Goal: Task Accomplishment & Management: Use online tool/utility

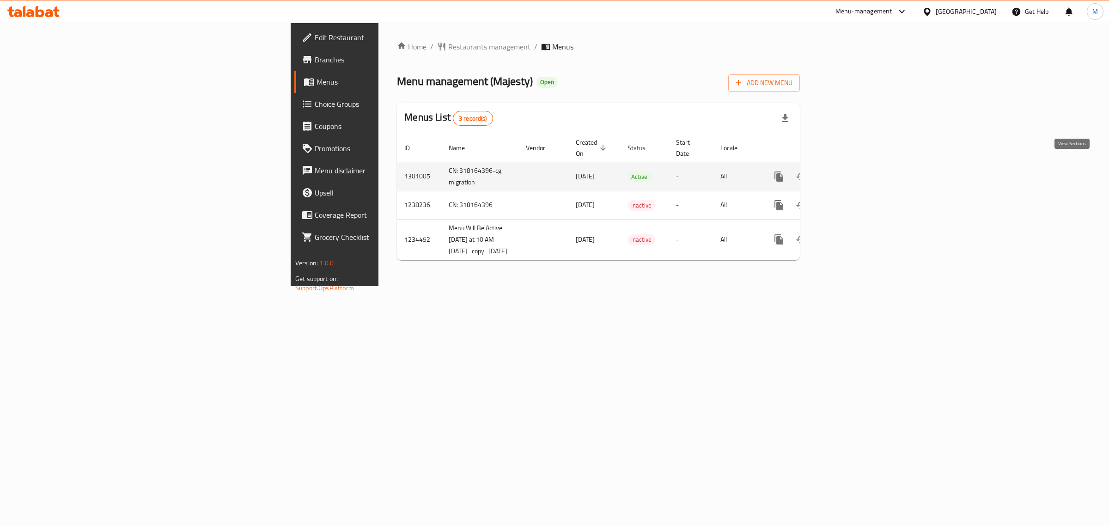
click at [851, 171] on icon "enhanced table" at bounding box center [845, 176] width 11 height 11
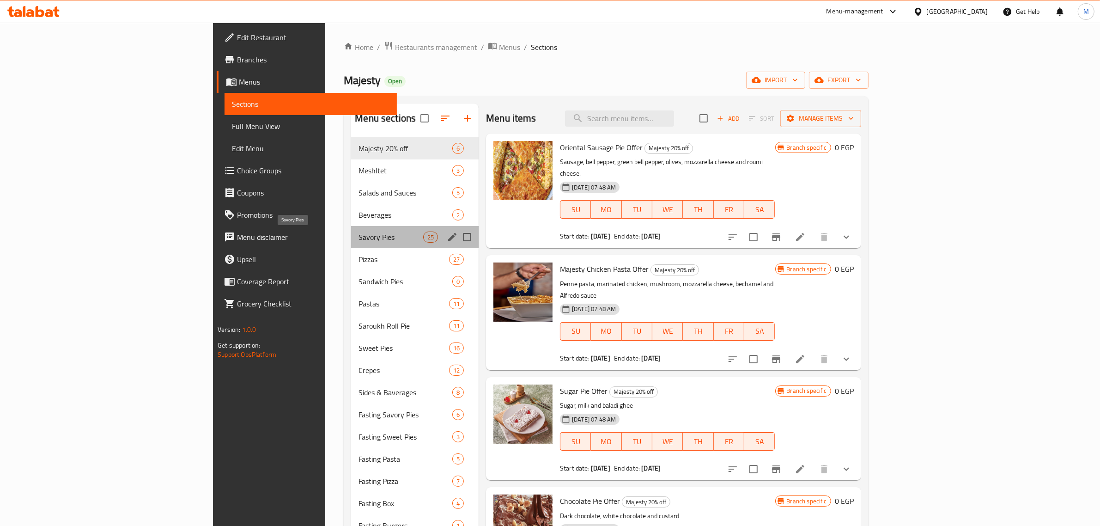
click at [359, 238] on span "Savory Pies" at bounding box center [391, 237] width 65 height 11
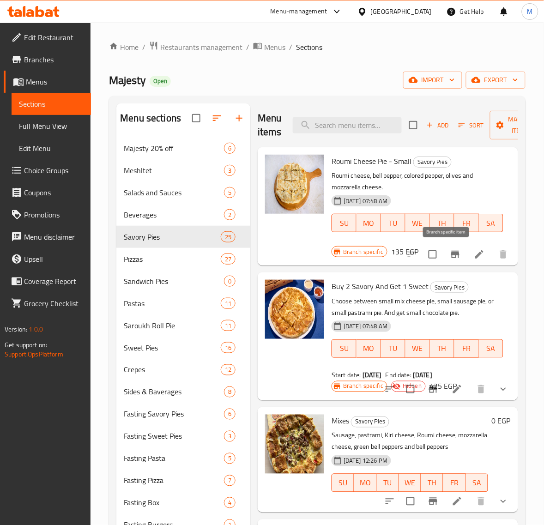
click at [451, 256] on icon "Branch-specific-item" at bounding box center [455, 254] width 8 height 7
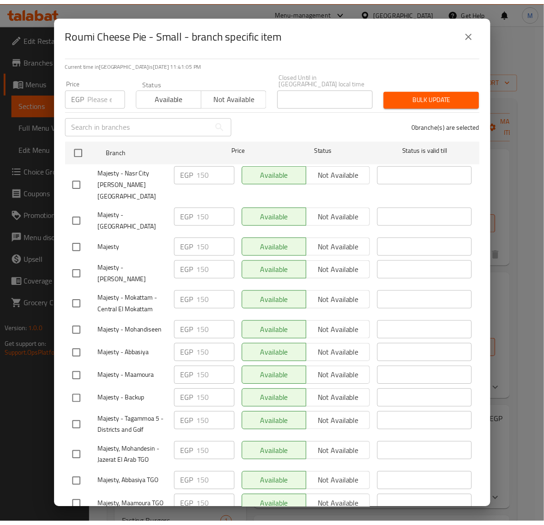
scroll to position [207, 0]
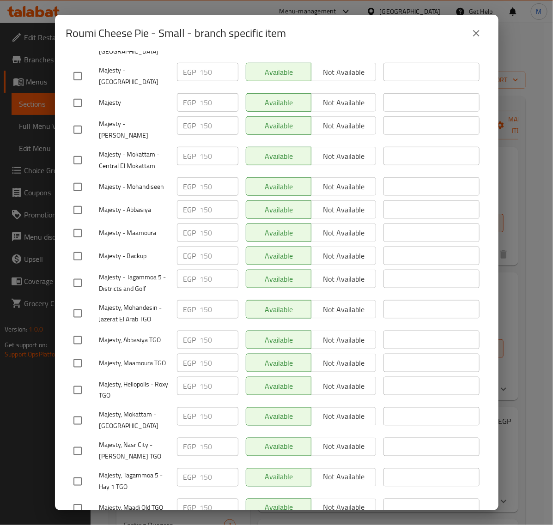
click at [475, 35] on icon "close" at bounding box center [476, 33] width 6 height 6
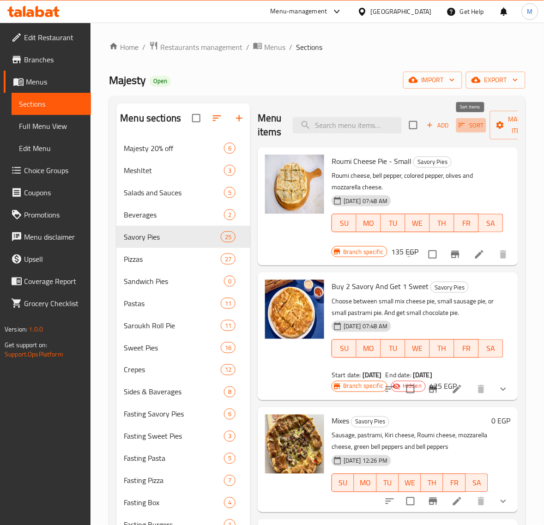
click at [468, 125] on span "Sort" at bounding box center [471, 125] width 25 height 11
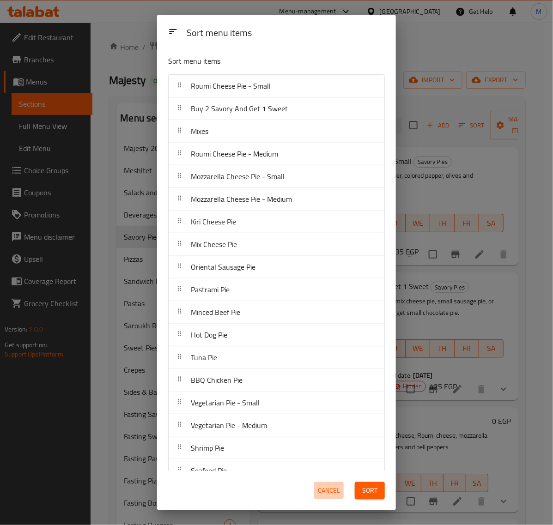
click at [335, 488] on span "Cancel" at bounding box center [329, 491] width 22 height 12
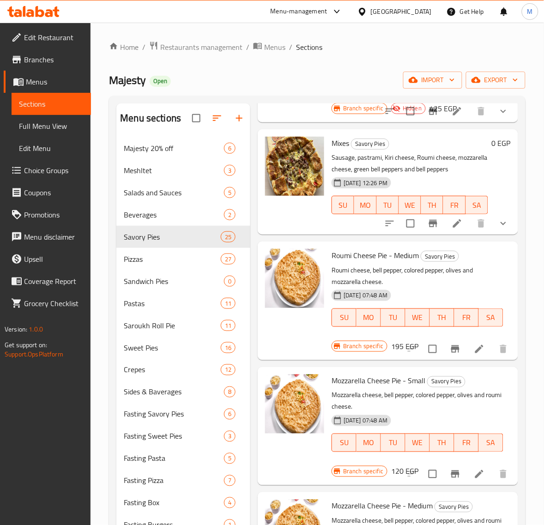
scroll to position [289, 0]
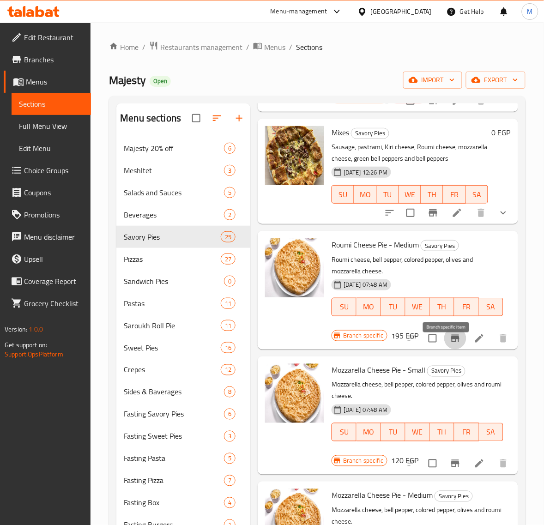
click at [450, 344] on icon "Branch-specific-item" at bounding box center [455, 338] width 11 height 11
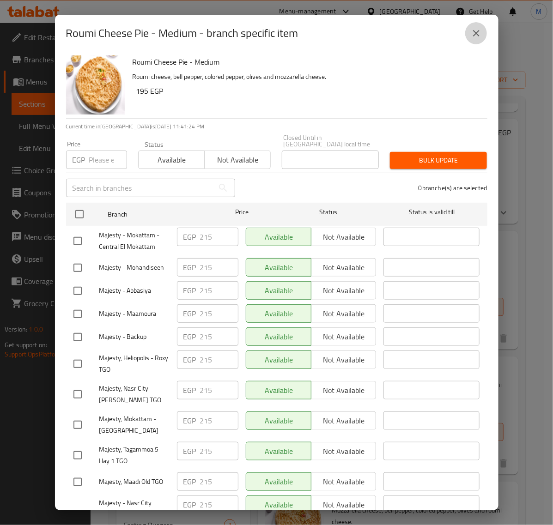
click at [475, 36] on icon "close" at bounding box center [476, 33] width 11 height 11
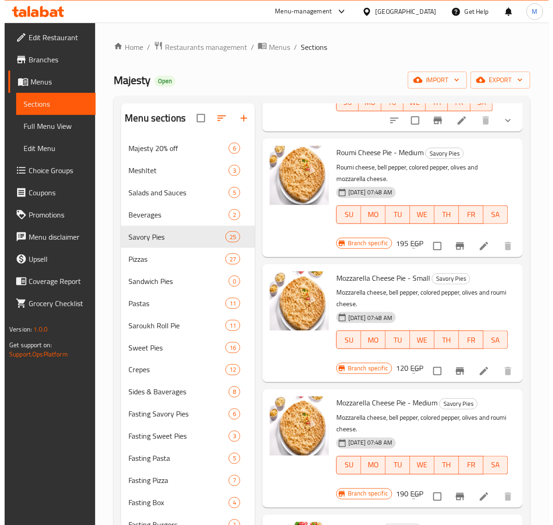
scroll to position [404, 0]
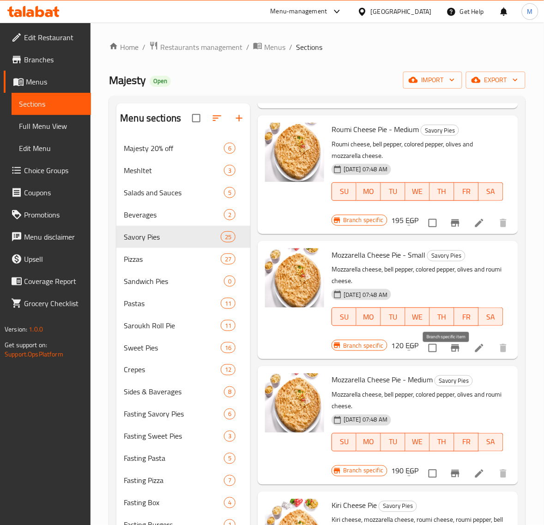
click at [451, 352] on icon "Branch-specific-item" at bounding box center [455, 348] width 8 height 7
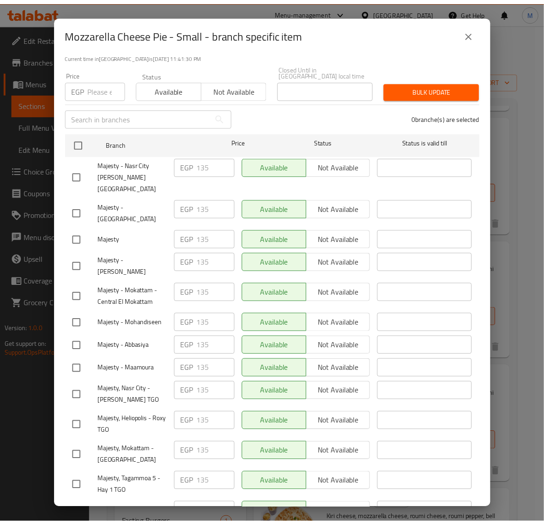
scroll to position [207, 0]
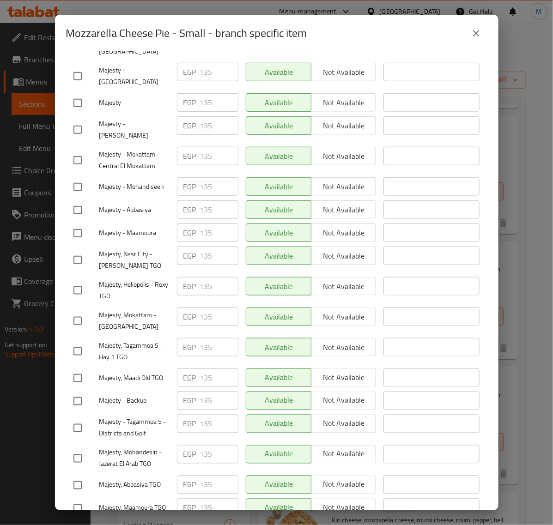
click at [476, 35] on icon "close" at bounding box center [476, 33] width 11 height 11
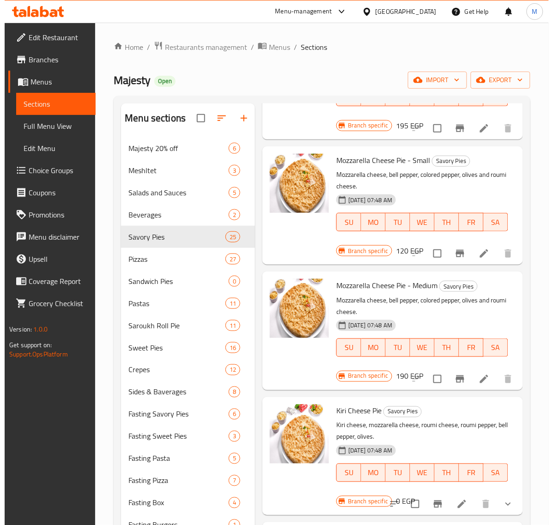
scroll to position [520, 0]
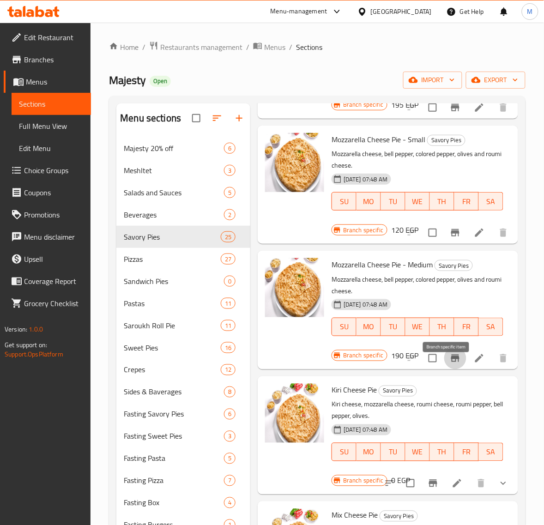
click at [451, 362] on icon "Branch-specific-item" at bounding box center [455, 358] width 8 height 7
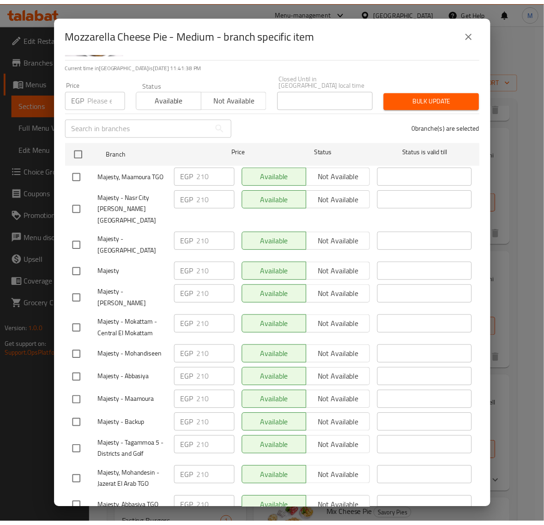
scroll to position [207, 0]
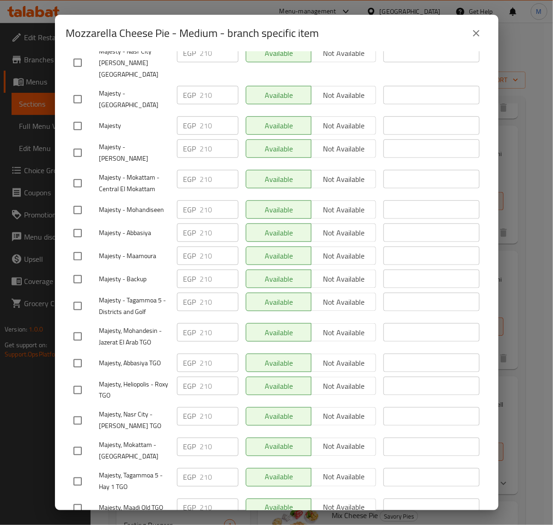
click at [477, 28] on icon "close" at bounding box center [476, 33] width 11 height 11
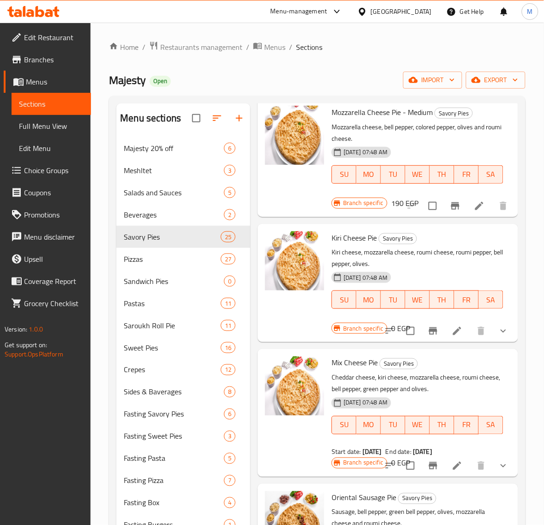
scroll to position [693, 0]
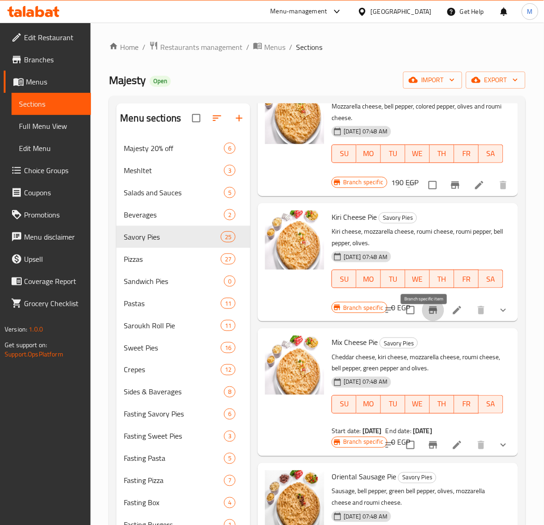
click at [428, 316] on icon "Branch-specific-item" at bounding box center [433, 310] width 11 height 11
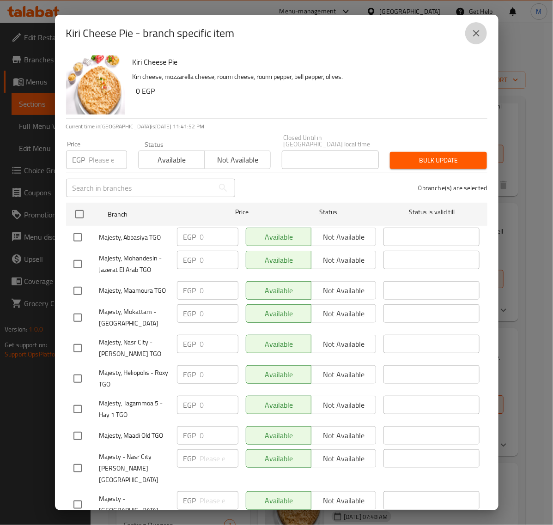
click at [471, 31] on icon "close" at bounding box center [476, 33] width 11 height 11
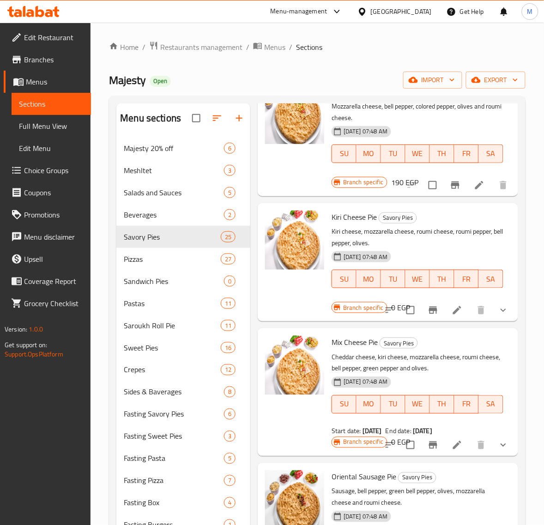
click at [498, 316] on icon "show more" at bounding box center [503, 310] width 11 height 11
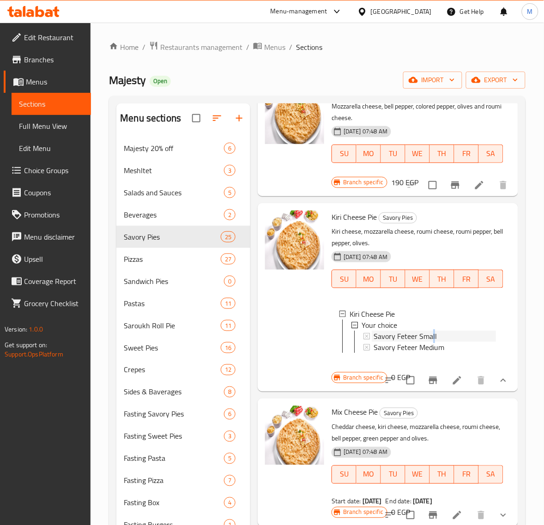
click at [433, 342] on span "Savory Feteer Small" at bounding box center [405, 336] width 63 height 11
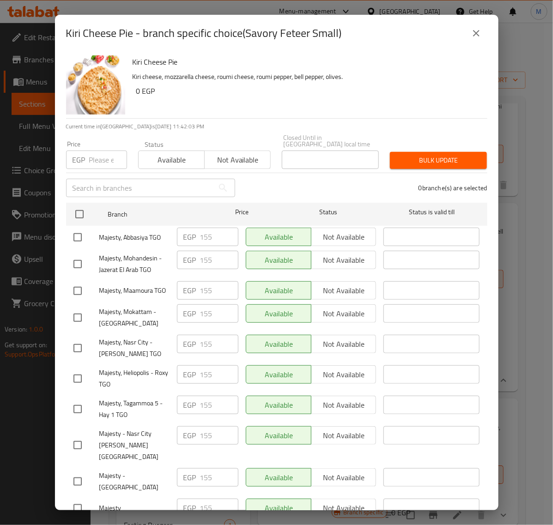
click at [481, 28] on icon "close" at bounding box center [476, 33] width 11 height 11
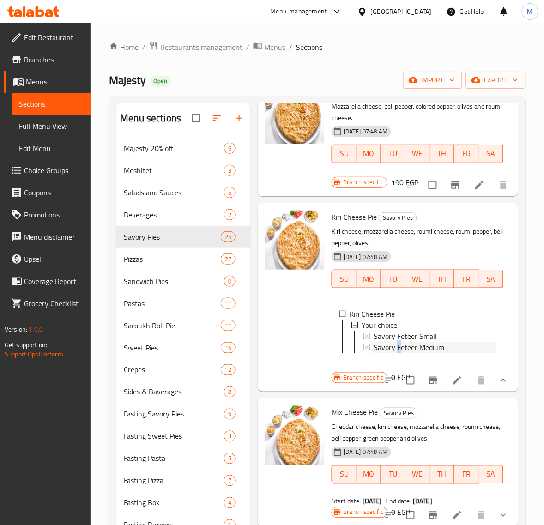
click at [399, 353] on span "Savory Feteer Medium" at bounding box center [409, 347] width 71 height 11
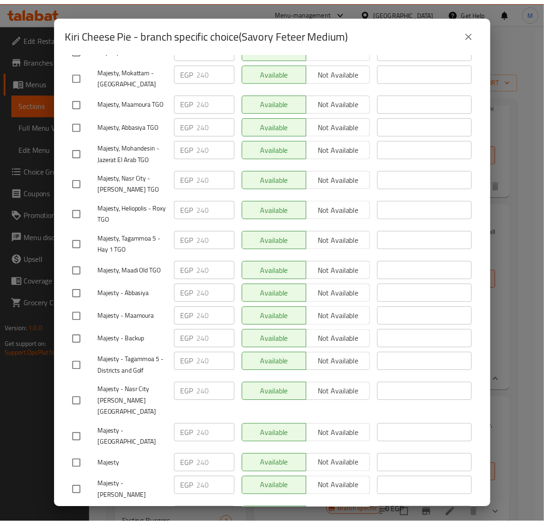
scroll to position [207, 0]
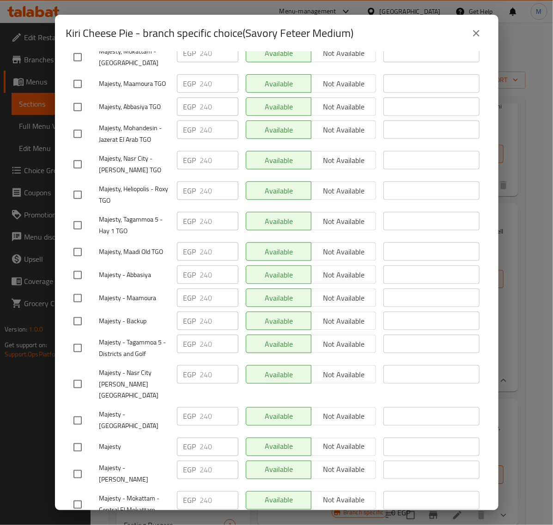
click at [477, 40] on button "close" at bounding box center [476, 33] width 22 height 22
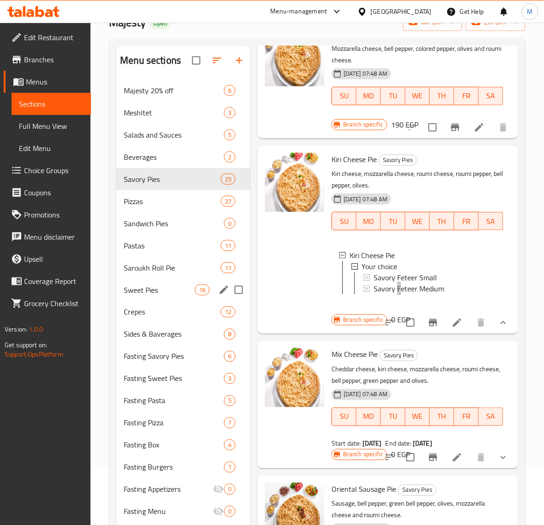
scroll to position [116, 0]
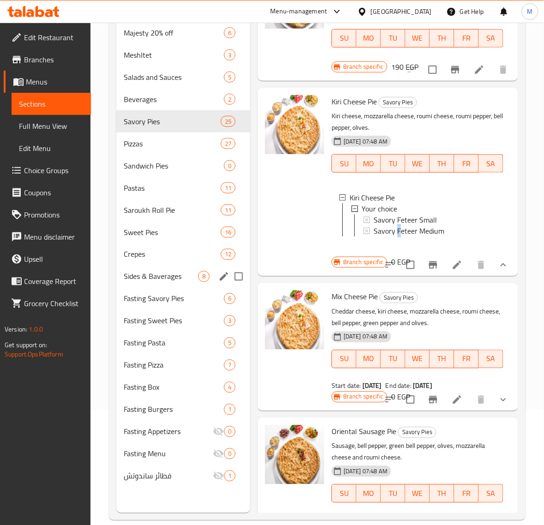
click at [165, 285] on div "Sides & Baverages 8" at bounding box center [183, 277] width 134 height 22
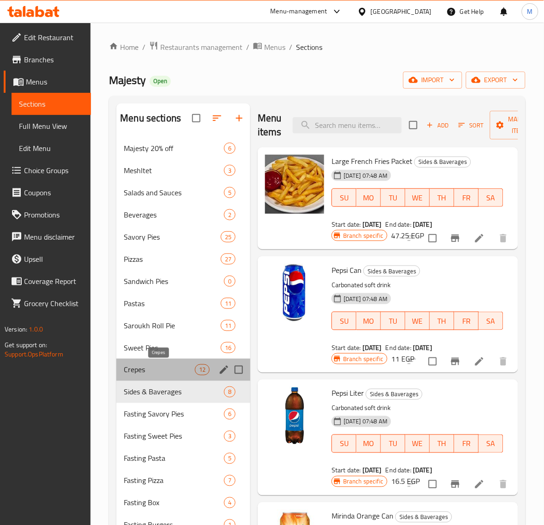
click at [147, 369] on span "Crepes" at bounding box center [159, 370] width 71 height 11
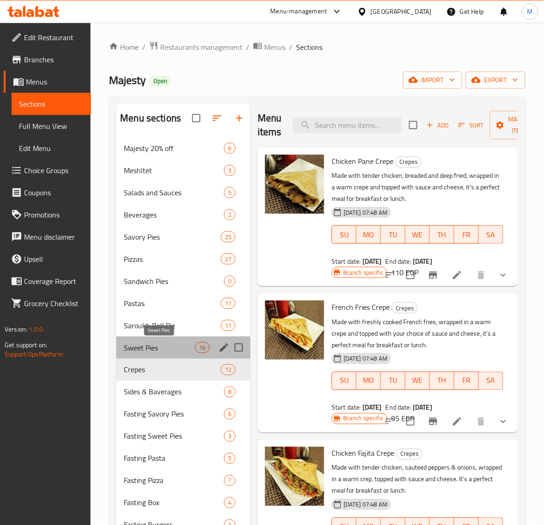
click at [146, 350] on span "Sweet Pies" at bounding box center [159, 347] width 71 height 11
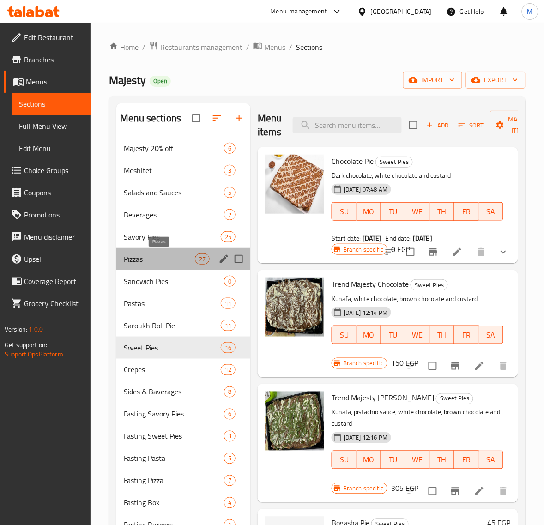
click at [160, 263] on span "Pizzas" at bounding box center [159, 259] width 71 height 11
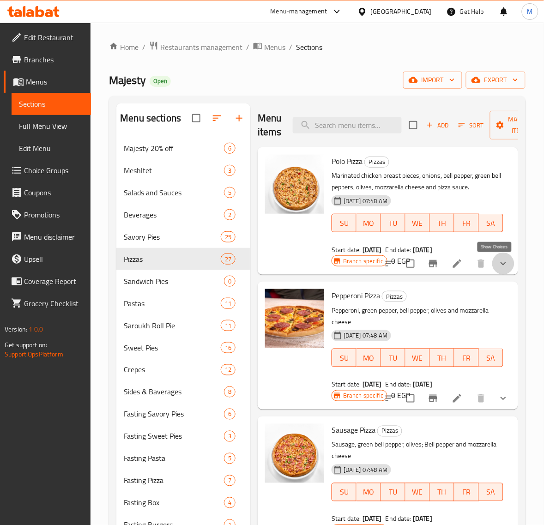
drag, startPoint x: 499, startPoint y: 260, endPoint x: 491, endPoint y: 252, distance: 10.8
click at [499, 262] on icon "show more" at bounding box center [503, 263] width 11 height 11
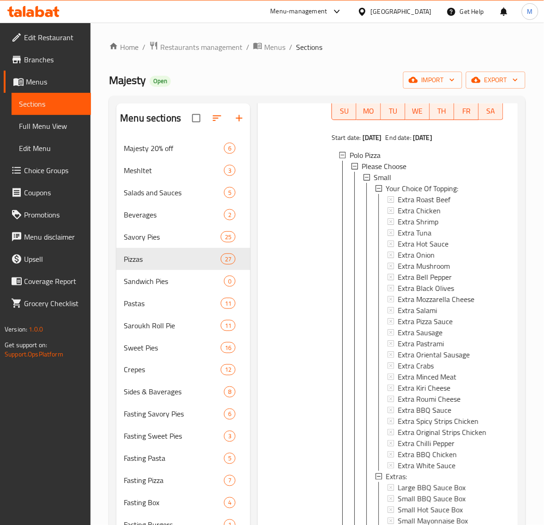
scroll to position [116, 0]
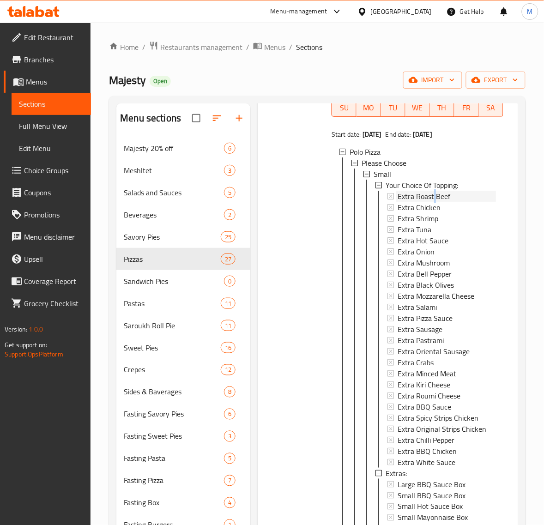
click at [435, 199] on span "Extra Roast Beef" at bounding box center [424, 196] width 53 height 11
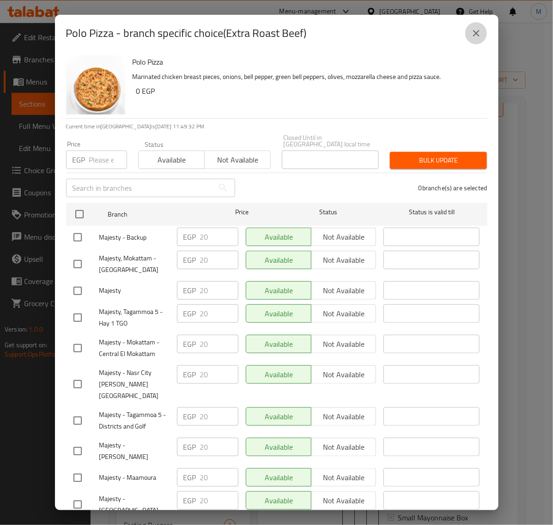
click at [475, 37] on icon "close" at bounding box center [476, 33] width 11 height 11
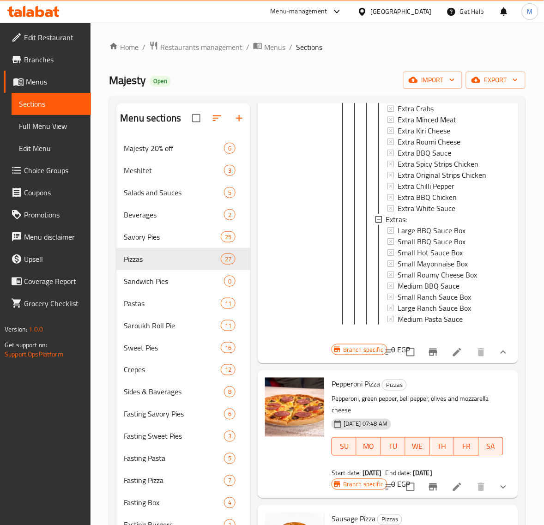
scroll to position [765, 0]
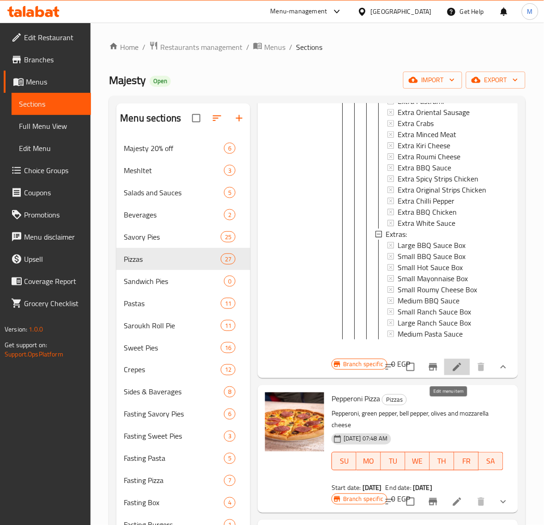
click at [453, 372] on icon at bounding box center [457, 367] width 8 height 8
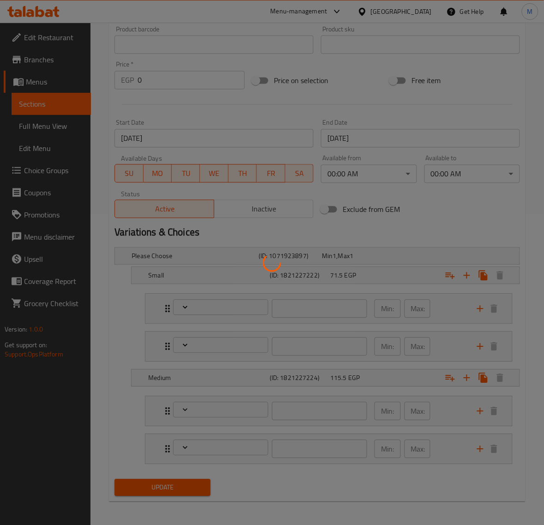
scroll to position [314, 0]
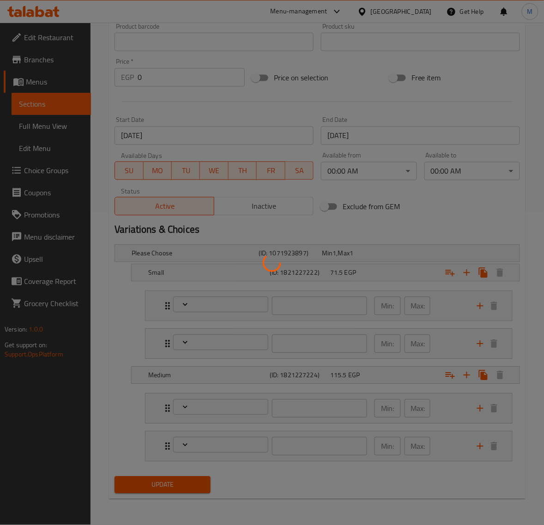
type input "إختيارك من الإضافات:"
type input "0"
type input "25"
type input "الإضافات:"
type input "0"
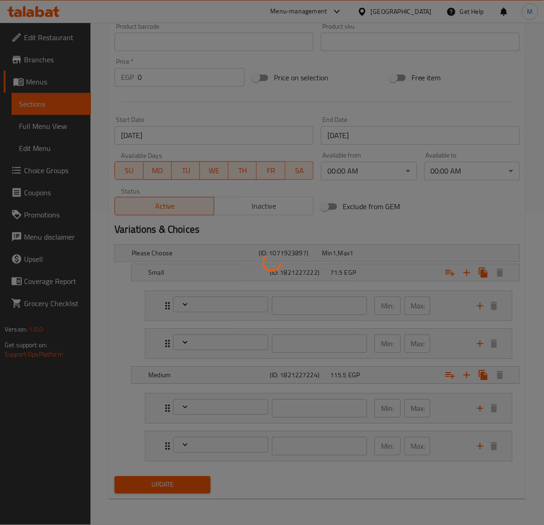
type input "0"
type input "إختيارك من [DEMOGRAPHIC_DATA] الوسط:"
type input "0"
type input "25"
type input "الإضافات:"
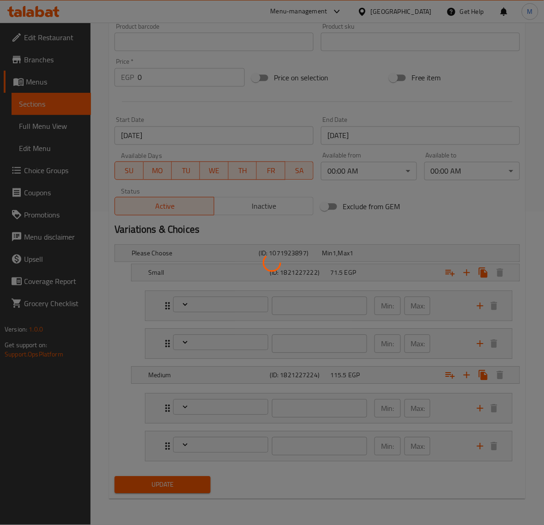
type input "0"
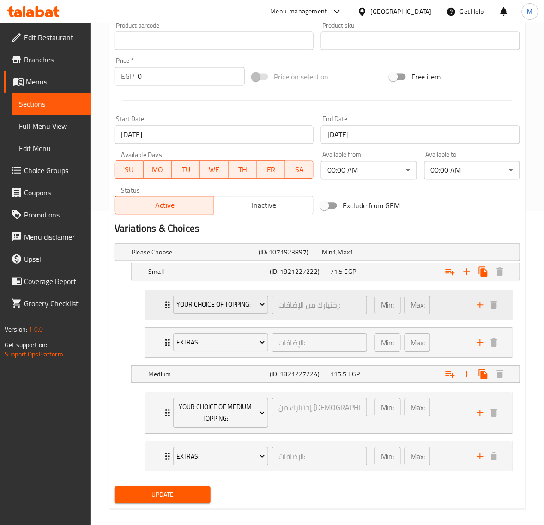
click at [440, 307] on div "Min: 0 ​ Max: 25 ​" at bounding box center [420, 306] width 103 height 30
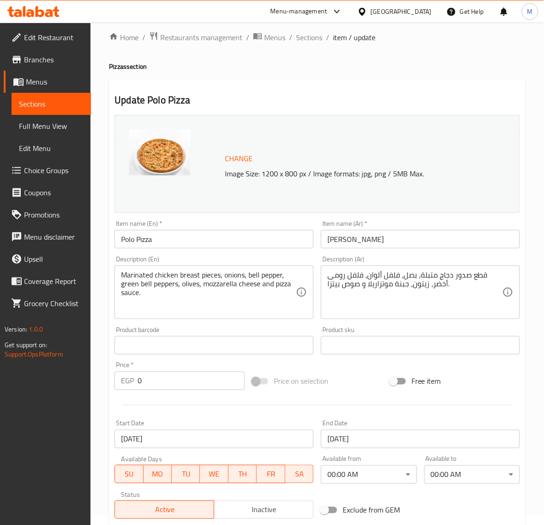
scroll to position [0, 0]
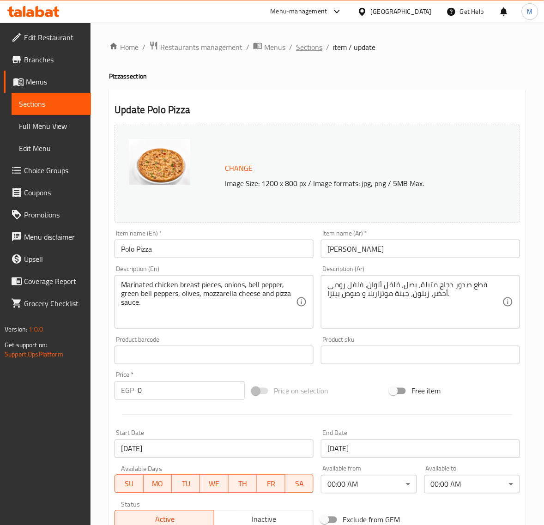
click at [307, 45] on span "Sections" at bounding box center [309, 47] width 26 height 11
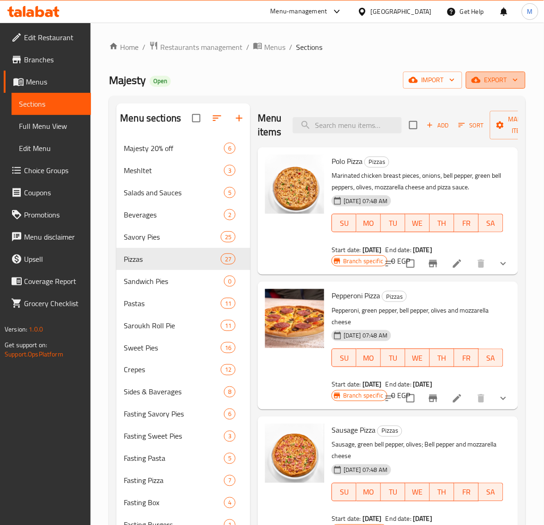
click at [493, 79] on span "export" at bounding box center [496, 80] width 45 height 12
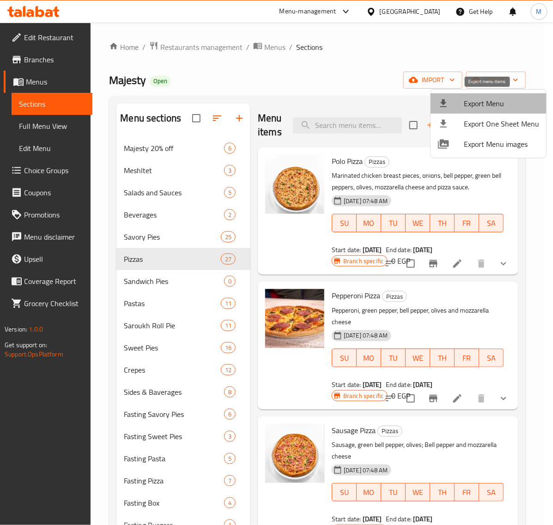
click at [489, 101] on span "Export Menu" at bounding box center [501, 103] width 75 height 11
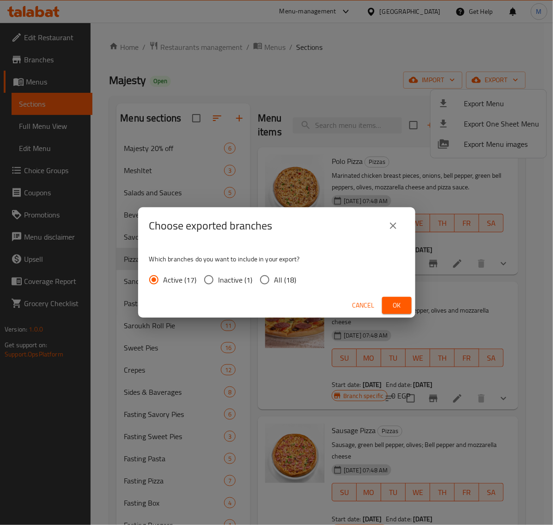
click at [391, 307] on span "Ok" at bounding box center [397, 306] width 15 height 12
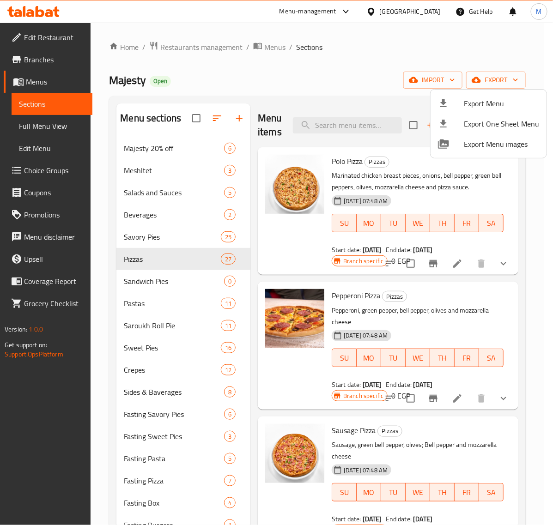
click at [291, 79] on div at bounding box center [276, 262] width 553 height 525
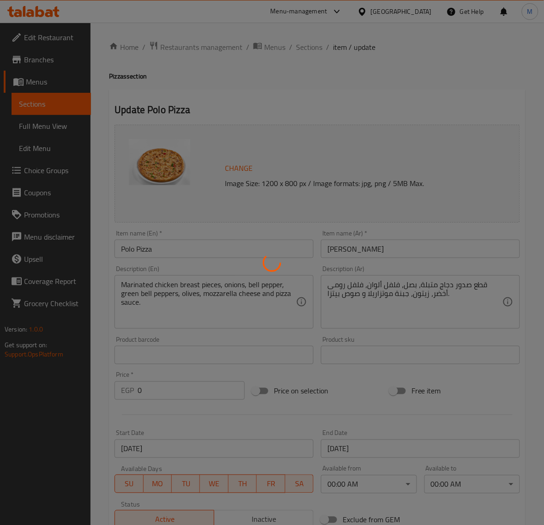
type input "إختيارك من الإضافات:"
type input "0"
type input "25"
type input "الإضافات:"
type input "0"
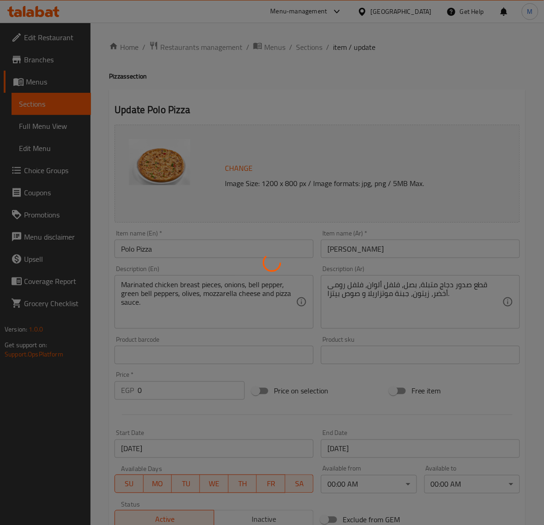
type input "0"
type input "إختيارك من [DEMOGRAPHIC_DATA] الوسط:"
type input "0"
type input "25"
type input "الإضافات:"
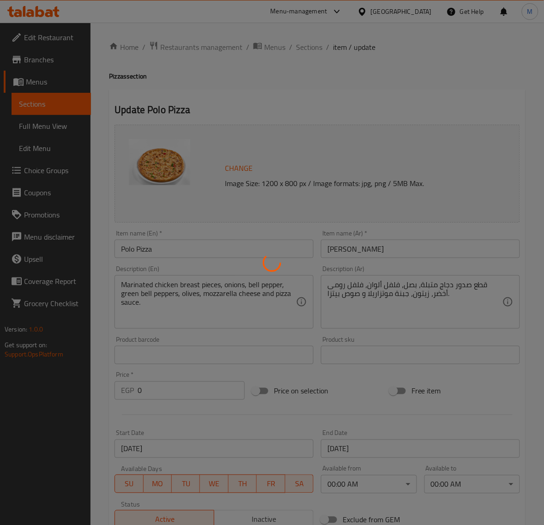
type input "0"
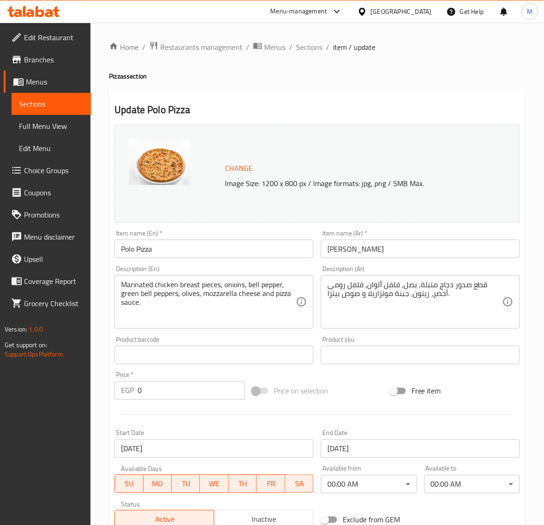
click at [44, 169] on span "Choice Groups" at bounding box center [54, 170] width 60 height 11
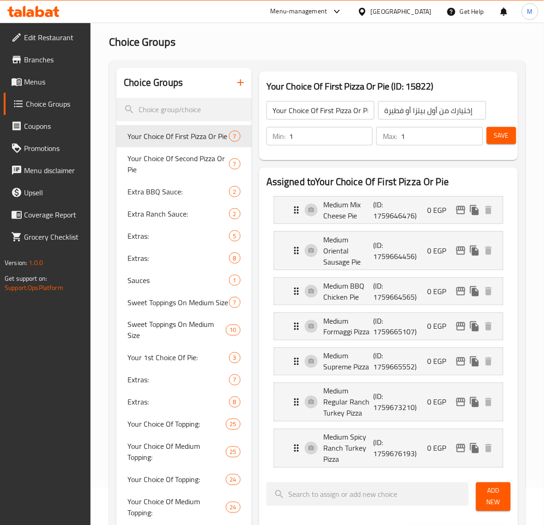
scroll to position [58, 0]
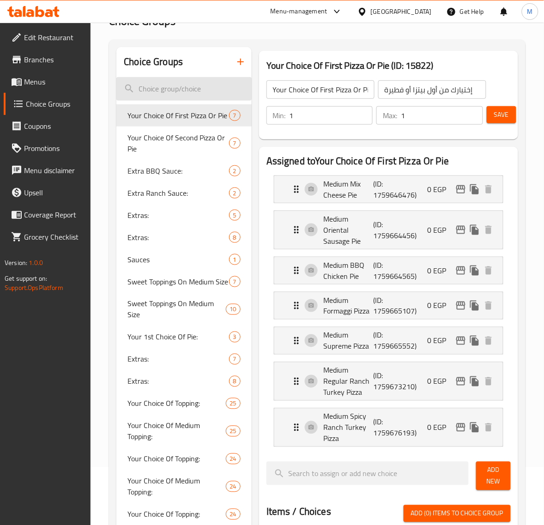
click at [167, 90] on input "search" at bounding box center [183, 89] width 135 height 24
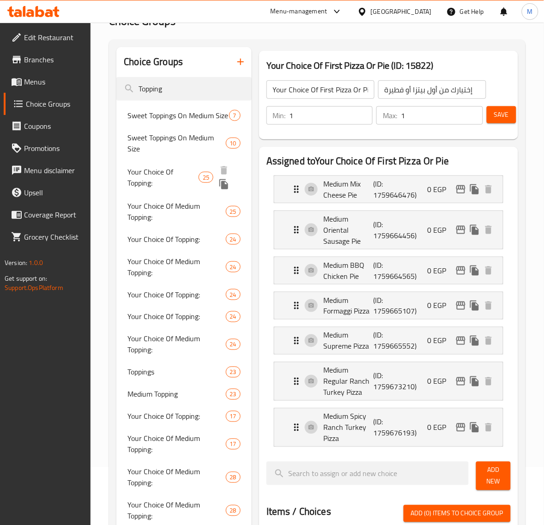
type input "Topping"
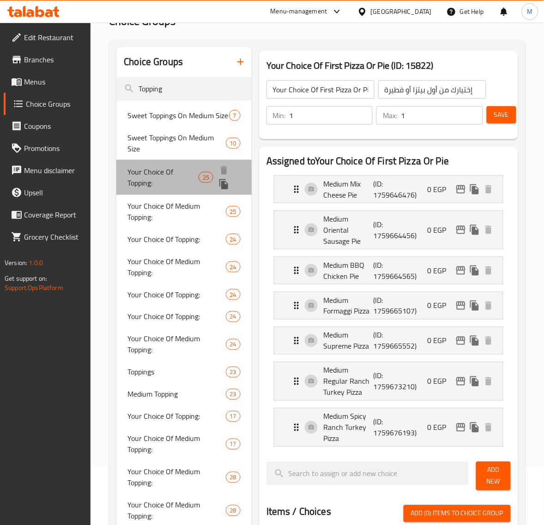
click at [167, 174] on span "Your Choice Of Topping:" at bounding box center [163, 177] width 71 height 22
type input "Your Choice Of Topping:"
type input "إختيارك من الإضافات:"
type input "0"
type input "25"
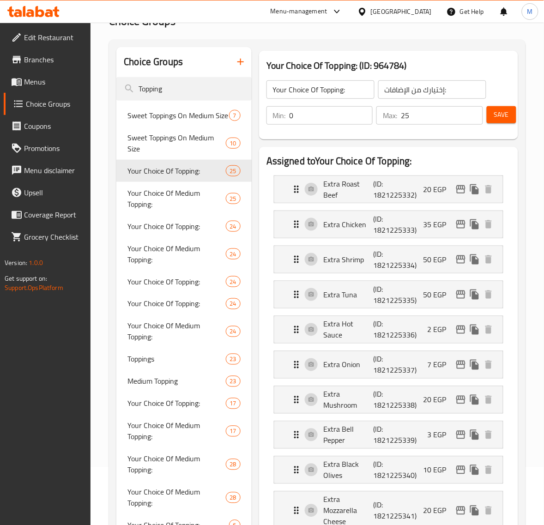
click at [440, 163] on h2 "Assigned to Your Choice Of Topping:" at bounding box center [389, 161] width 244 height 14
click at [457, 189] on icon "edit" at bounding box center [461, 189] width 9 height 8
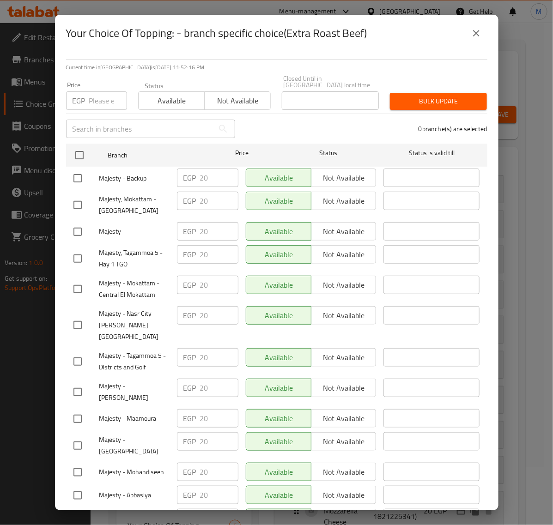
click at [475, 32] on icon "close" at bounding box center [476, 33] width 6 height 6
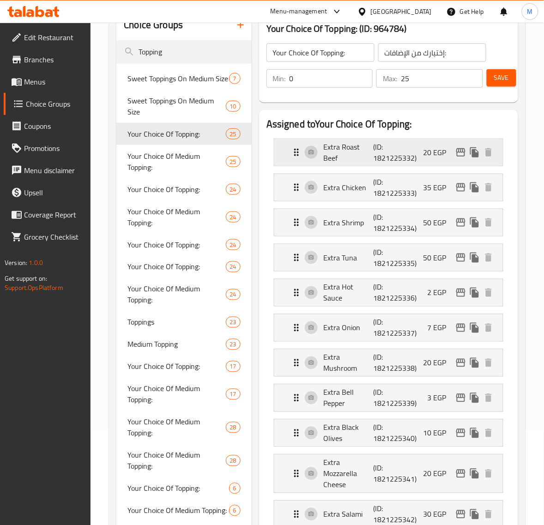
scroll to position [116, 0]
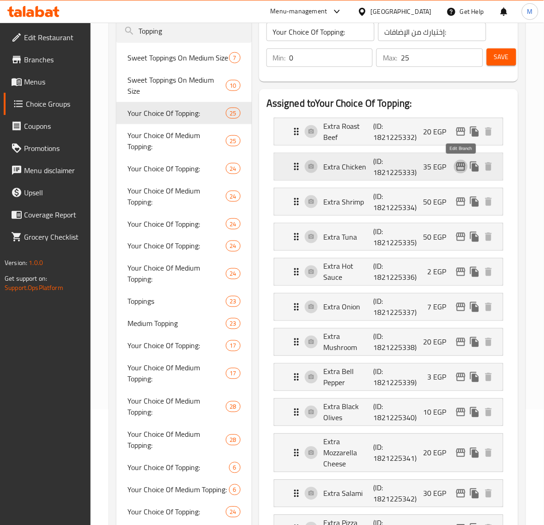
click at [461, 168] on icon "edit" at bounding box center [461, 166] width 11 height 11
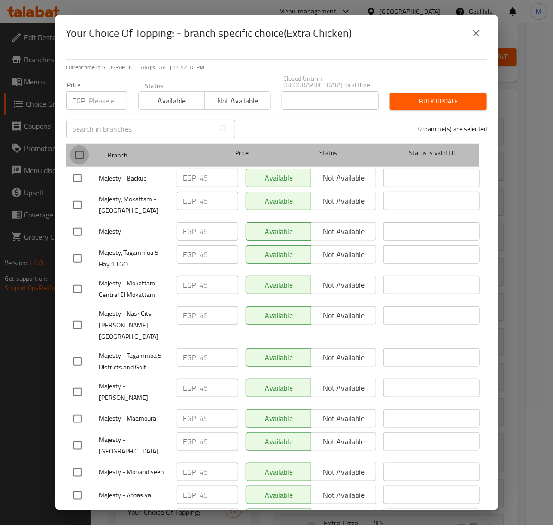
click at [81, 148] on input "checkbox" at bounding box center [79, 155] width 19 height 19
checkbox input "true"
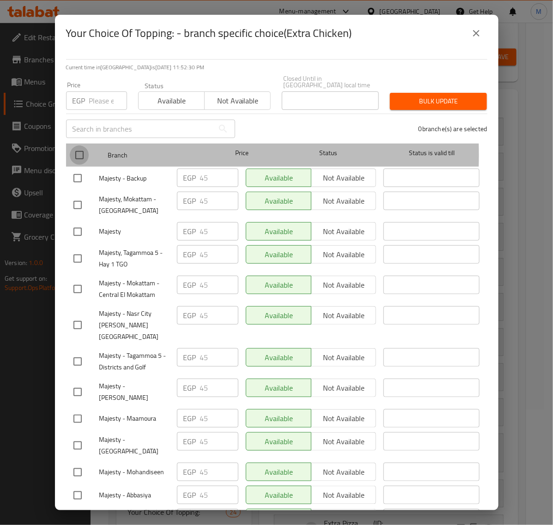
checkbox input "true"
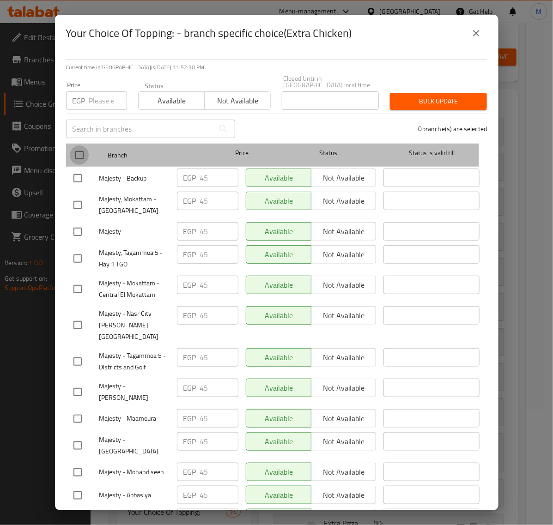
checkbox input "true"
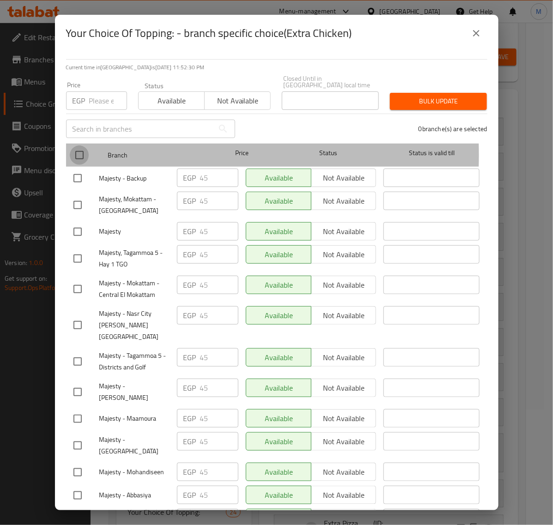
checkbox input "true"
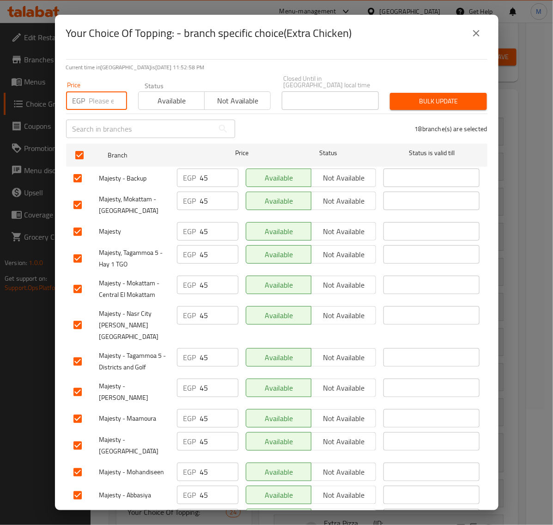
click at [101, 97] on input "number" at bounding box center [108, 100] width 38 height 18
paste input "50.00"
type input "50.00"
click at [435, 98] on span "Bulk update" at bounding box center [438, 102] width 82 height 12
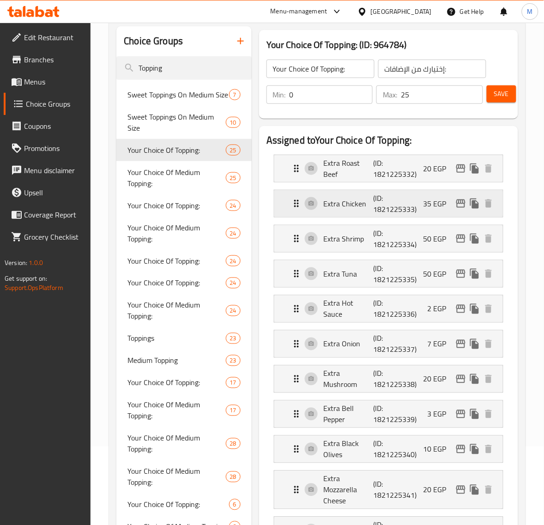
scroll to position [58, 0]
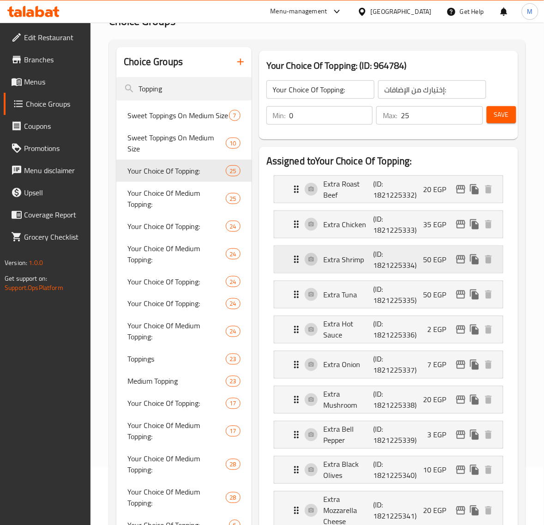
click at [420, 255] on div "Extra Shrimp (ID: 1821225334) 50 EGP" at bounding box center [391, 259] width 201 height 27
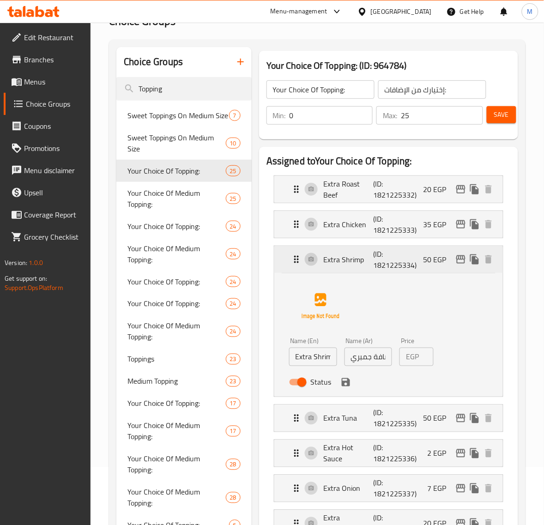
click at [416, 255] on div "Extra Shrimp (ID: 1821225334) 50 EGP" at bounding box center [391, 259] width 201 height 27
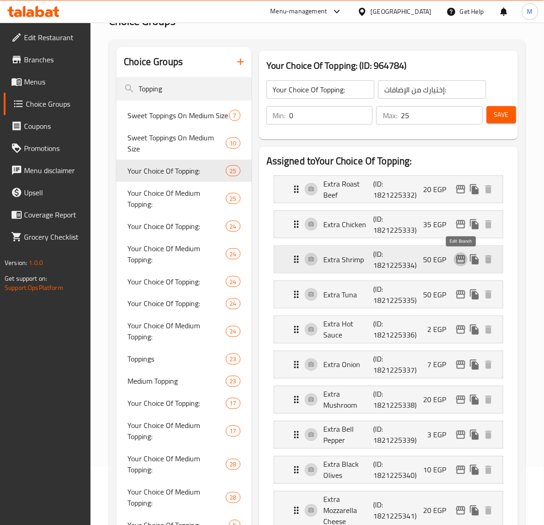
click at [457, 259] on icon "edit" at bounding box center [461, 260] width 9 height 8
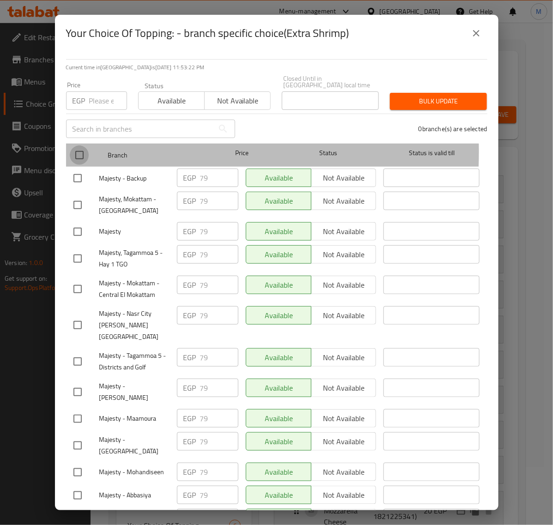
click at [83, 146] on input "checkbox" at bounding box center [79, 155] width 19 height 19
checkbox input "true"
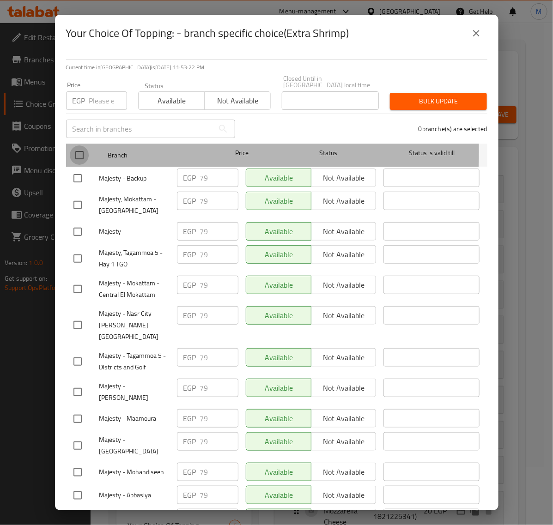
checkbox input "true"
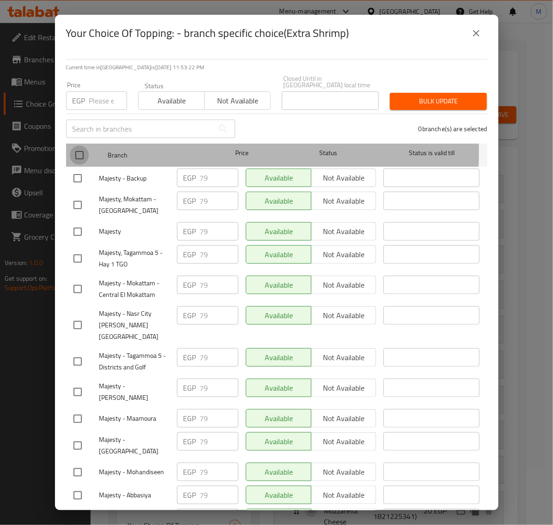
checkbox input "true"
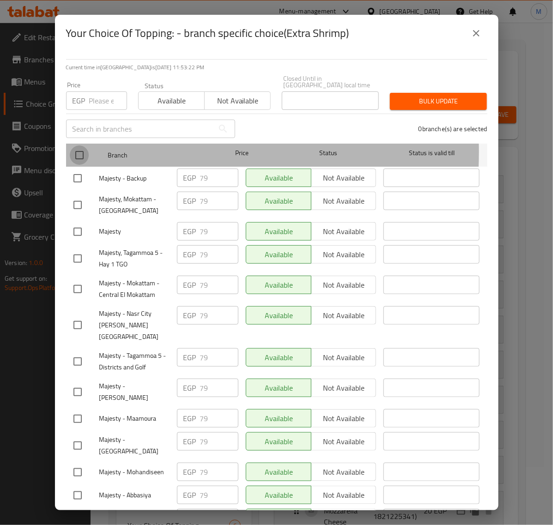
checkbox input "true"
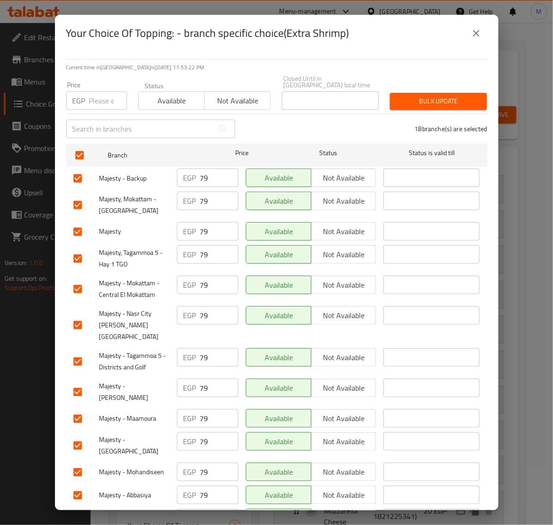
click at [93, 100] on input "number" at bounding box center [108, 100] width 38 height 18
paste input "90.00"
type input "90.00"
click at [415, 87] on div "Bulk update" at bounding box center [438, 101] width 108 height 28
click at [414, 96] on span "Bulk update" at bounding box center [438, 102] width 82 height 12
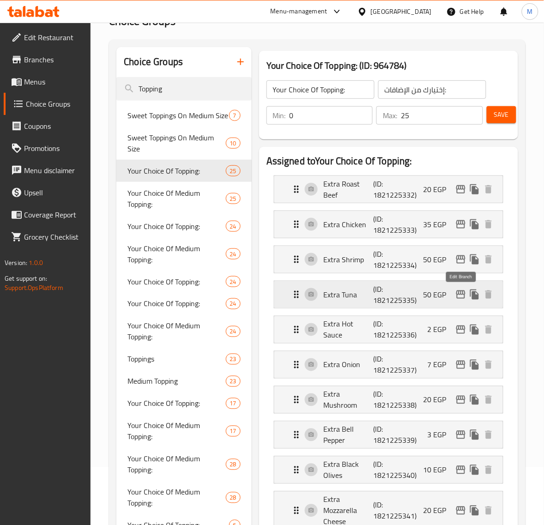
click at [454, 297] on button "edit" at bounding box center [461, 295] width 14 height 14
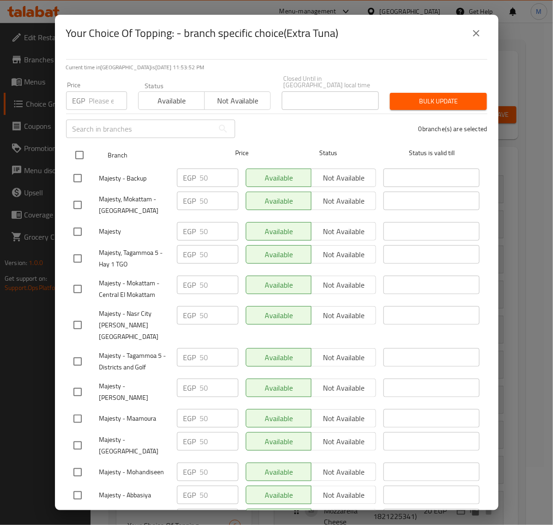
click at [80, 149] on input "checkbox" at bounding box center [79, 155] width 19 height 19
checkbox input "true"
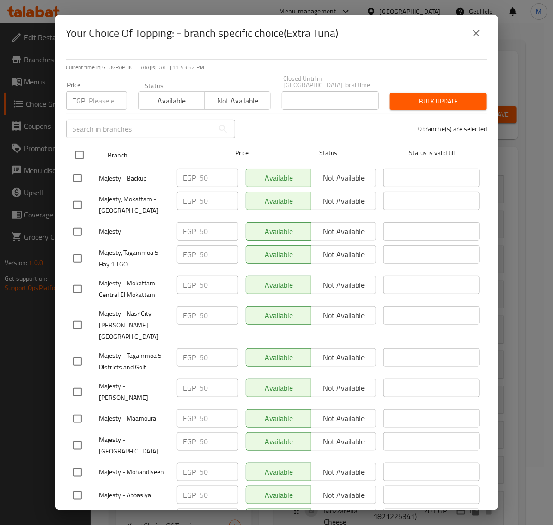
checkbox input "true"
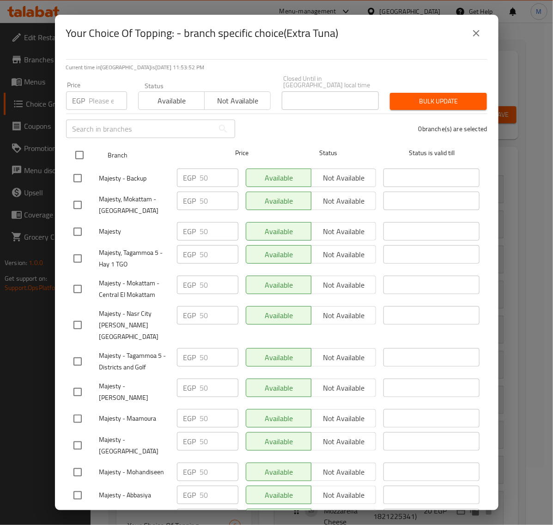
checkbox input "true"
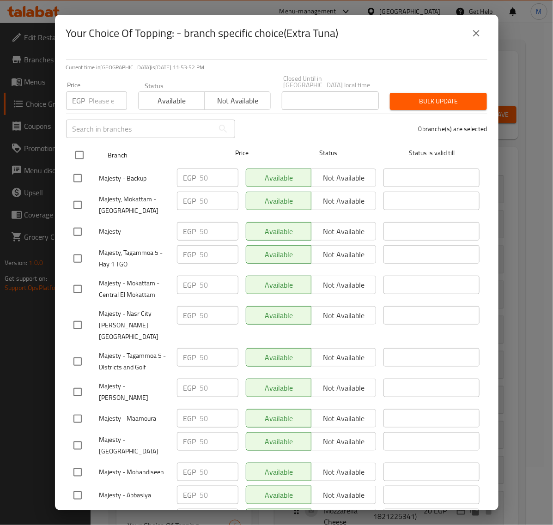
checkbox input "true"
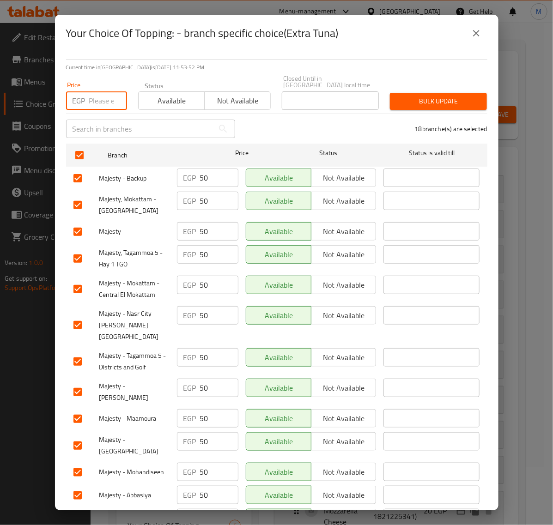
click at [101, 91] on input "number" at bounding box center [108, 100] width 38 height 18
paste input "80.00"
type input "80.00"
drag, startPoint x: 464, startPoint y: 89, endPoint x: 456, endPoint y: 92, distance: 9.5
click at [463, 96] on span "Bulk update" at bounding box center [438, 102] width 82 height 12
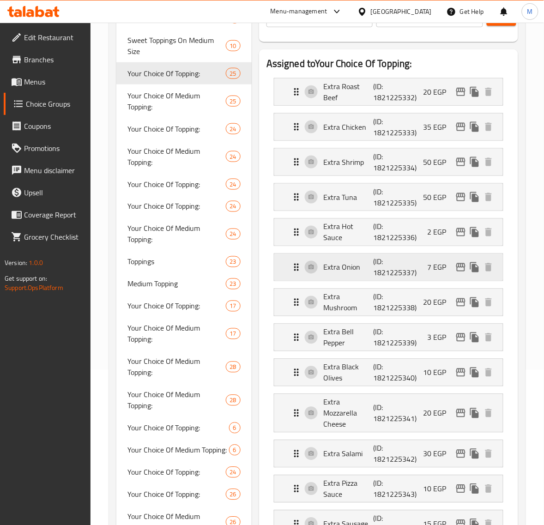
scroll to position [173, 0]
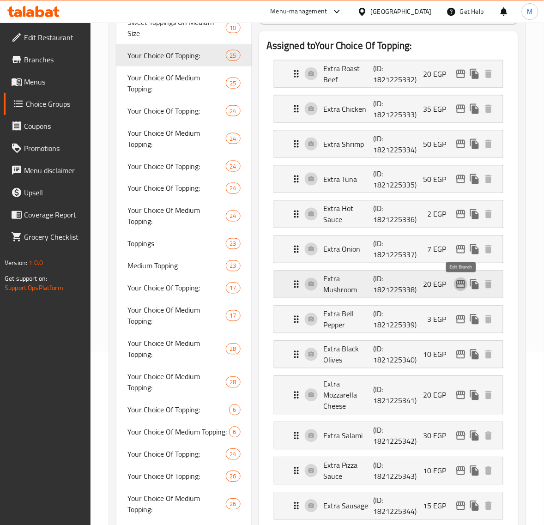
click at [461, 285] on icon "edit" at bounding box center [461, 284] width 11 height 11
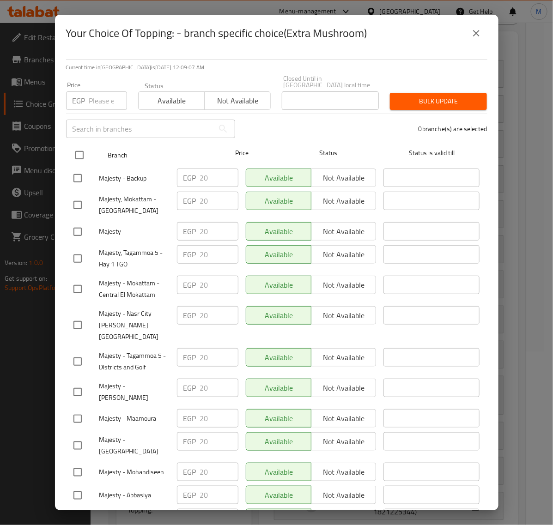
click at [79, 147] on input "checkbox" at bounding box center [79, 155] width 19 height 19
checkbox input "true"
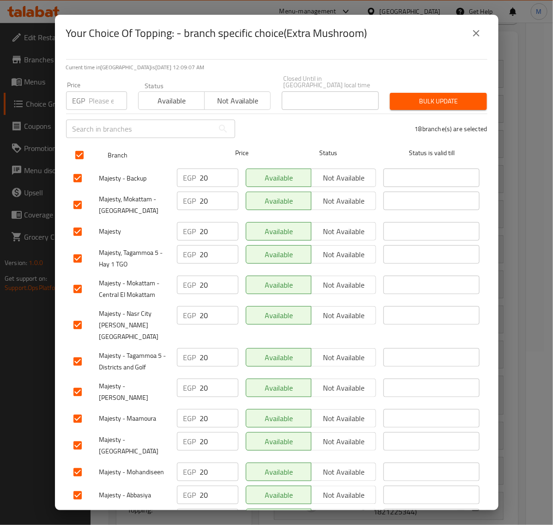
checkbox input "true"
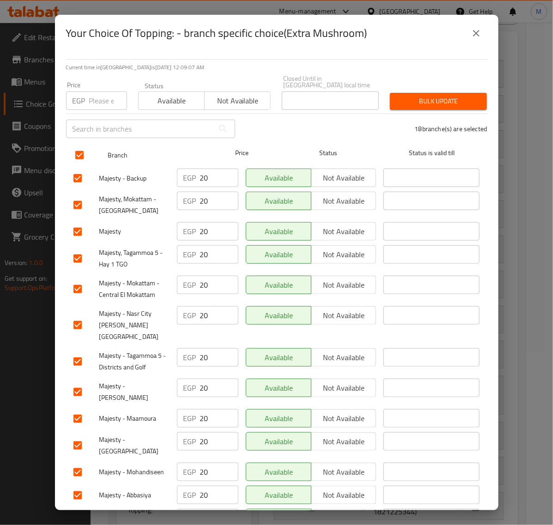
checkbox input "true"
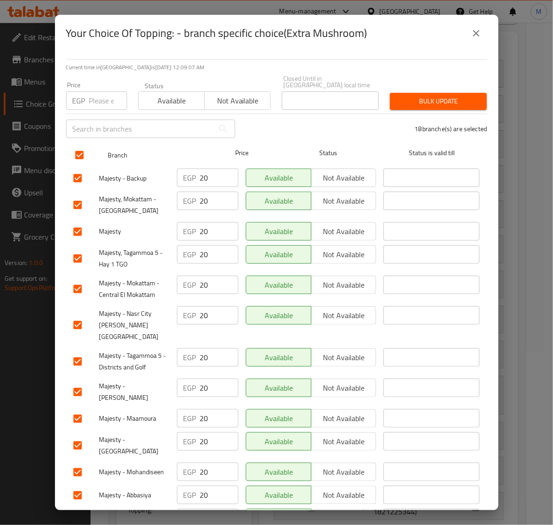
checkbox input "true"
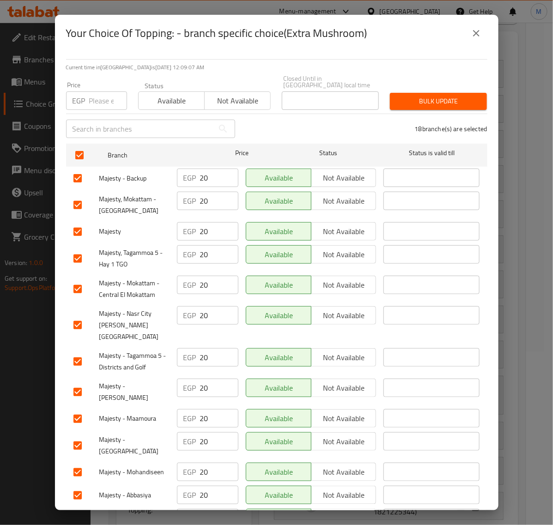
click at [95, 105] on div "Price EGP Price" at bounding box center [97, 95] width 72 height 39
click at [98, 97] on input "number" at bounding box center [108, 100] width 38 height 18
paste input "25.00"
type input "25.00"
click at [416, 96] on span "Bulk update" at bounding box center [438, 102] width 82 height 12
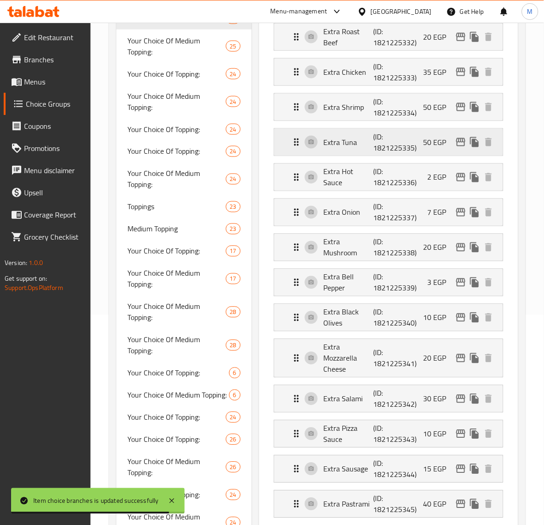
scroll to position [231, 0]
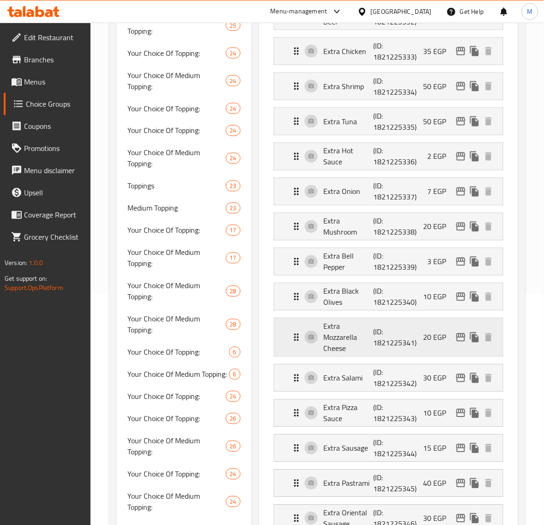
click at [459, 340] on icon "edit" at bounding box center [461, 337] width 11 height 11
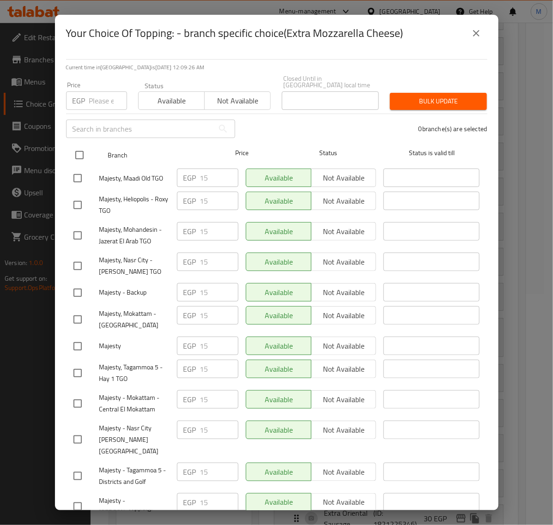
click at [83, 149] on input "checkbox" at bounding box center [79, 155] width 19 height 19
checkbox input "true"
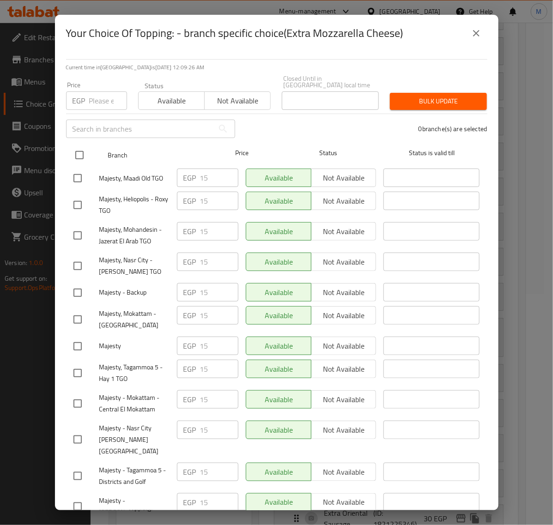
checkbox input "true"
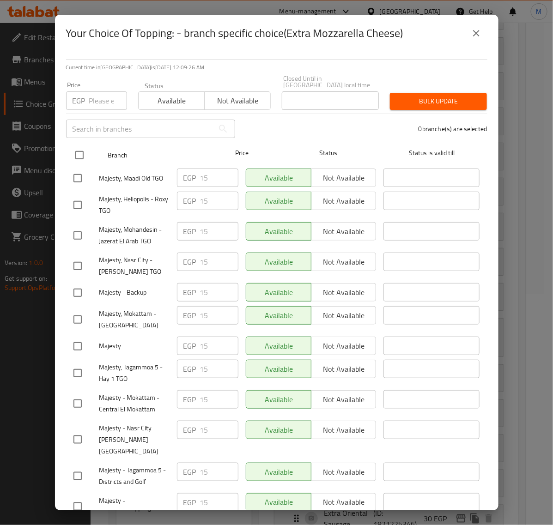
checkbox input "true"
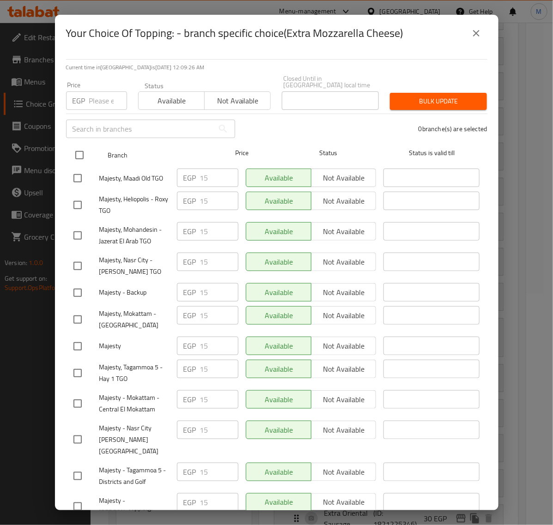
checkbox input "true"
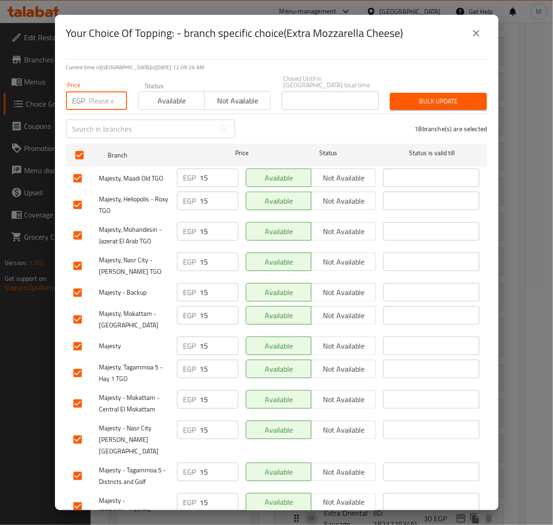
click at [96, 95] on input "number" at bounding box center [108, 100] width 38 height 18
paste input "20.00"
type input "20.00"
click at [425, 96] on span "Bulk update" at bounding box center [438, 102] width 82 height 12
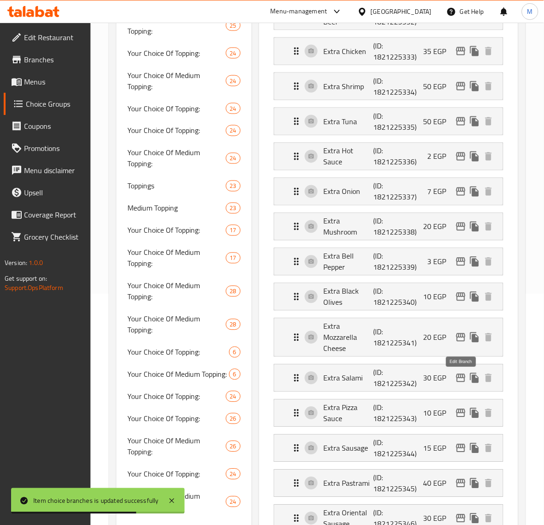
drag, startPoint x: 461, startPoint y: 382, endPoint x: 257, endPoint y: 311, distance: 215.3
click at [458, 382] on nav "Extra Roast Beef (ID: 1821225332) 20 EGP Name (En) Extra Roast Beef Name (En) N…" at bounding box center [389, 443] width 244 height 896
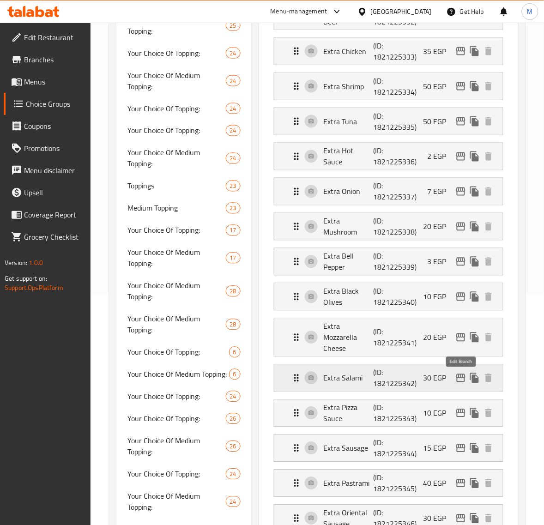
click at [464, 380] on icon "edit" at bounding box center [461, 378] width 11 height 11
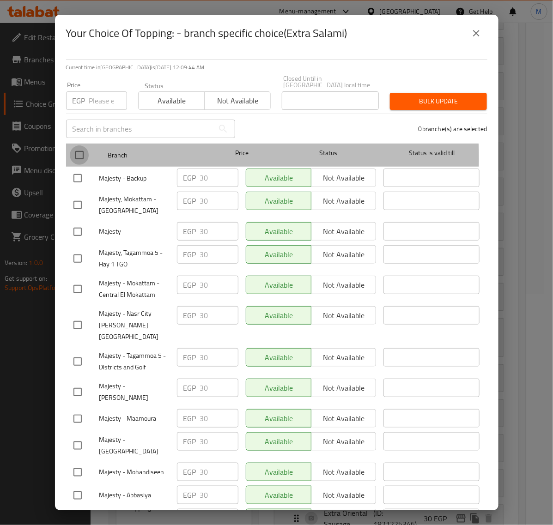
click at [84, 153] on input "checkbox" at bounding box center [79, 155] width 19 height 19
checkbox input "true"
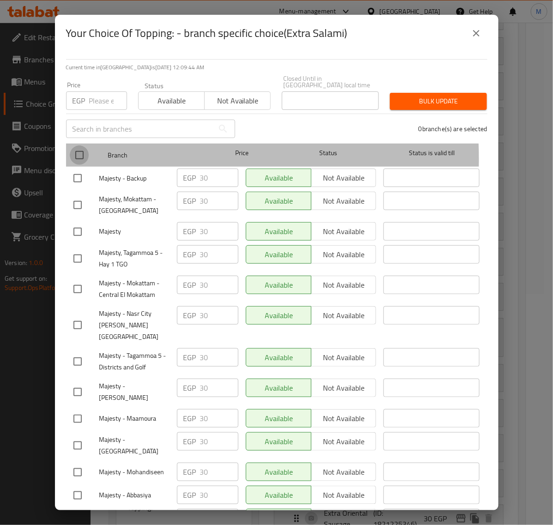
checkbox input "true"
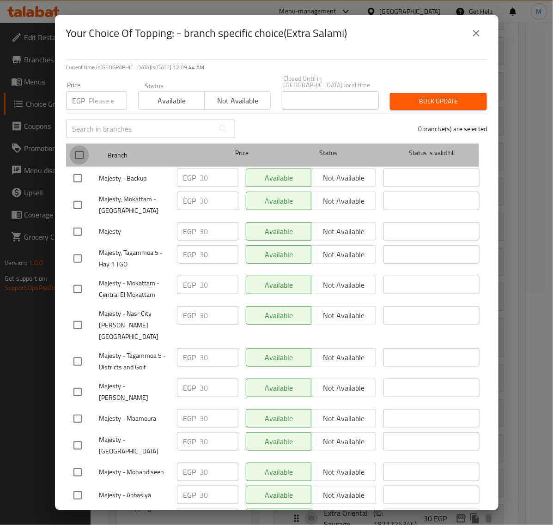
checkbox input "true"
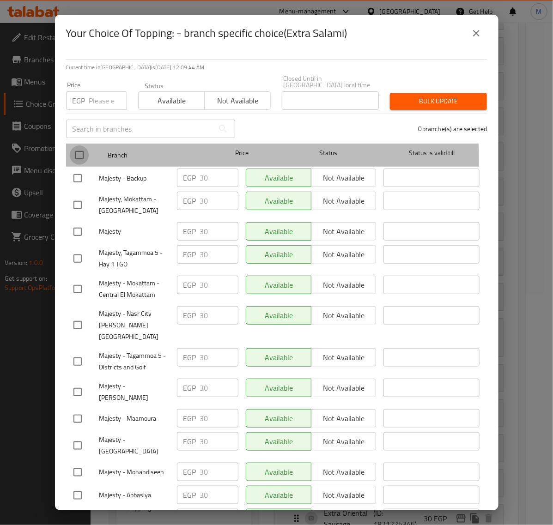
checkbox input "true"
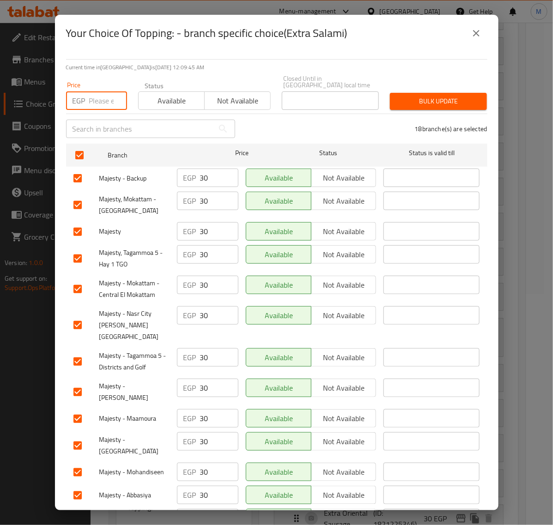
click at [105, 93] on input "number" at bounding box center [108, 100] width 38 height 18
paste input "35.00"
type input "35.00"
click at [423, 96] on span "Bulk update" at bounding box center [438, 102] width 82 height 12
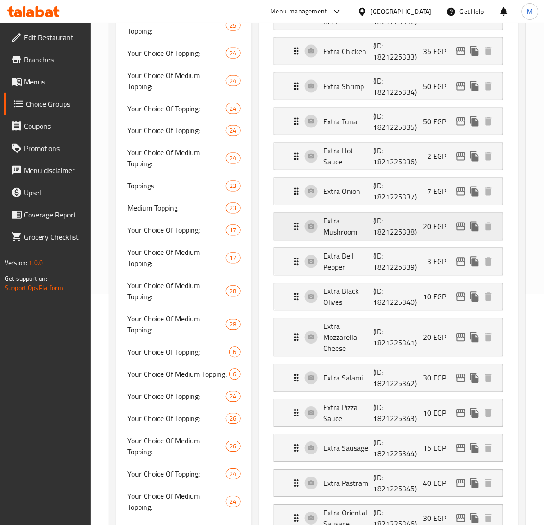
scroll to position [289, 0]
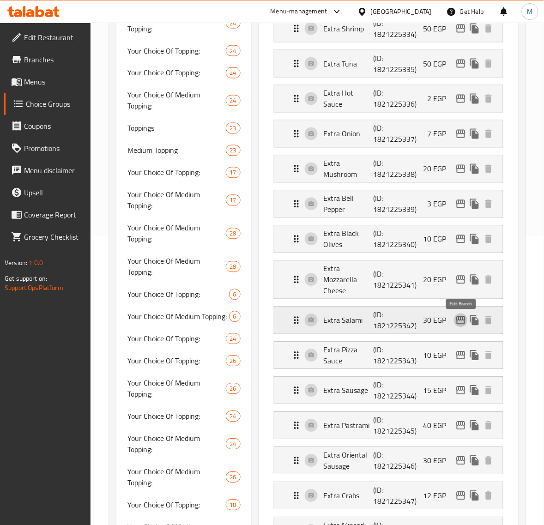
click at [461, 320] on icon "edit" at bounding box center [461, 320] width 11 height 11
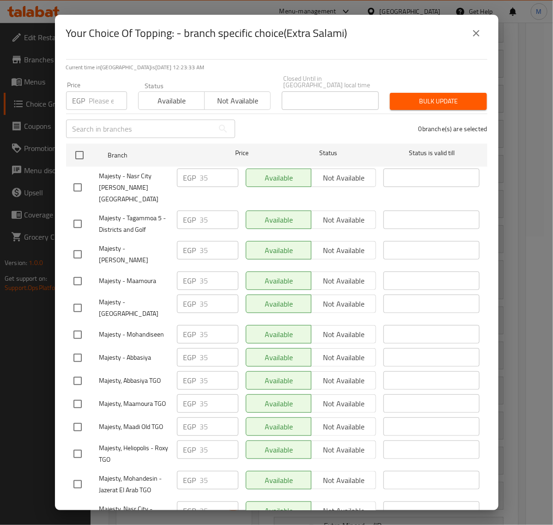
click at [476, 37] on icon "close" at bounding box center [476, 33] width 11 height 11
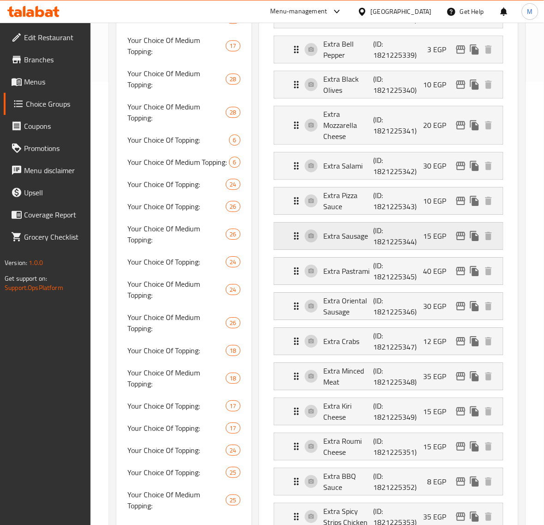
scroll to position [462, 0]
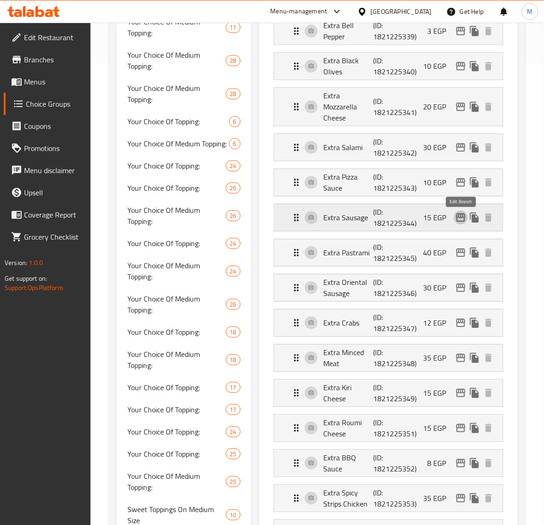
click at [461, 220] on icon "edit" at bounding box center [461, 217] width 11 height 11
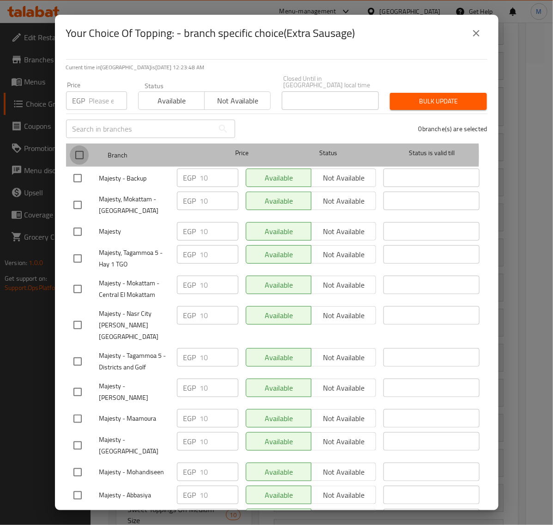
click at [74, 149] on input "checkbox" at bounding box center [79, 155] width 19 height 19
checkbox input "true"
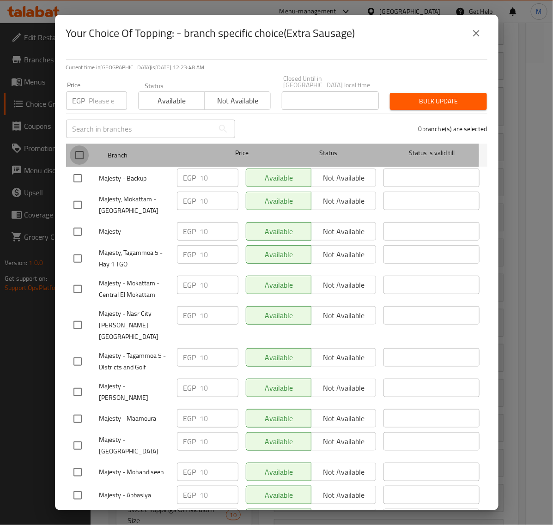
checkbox input "true"
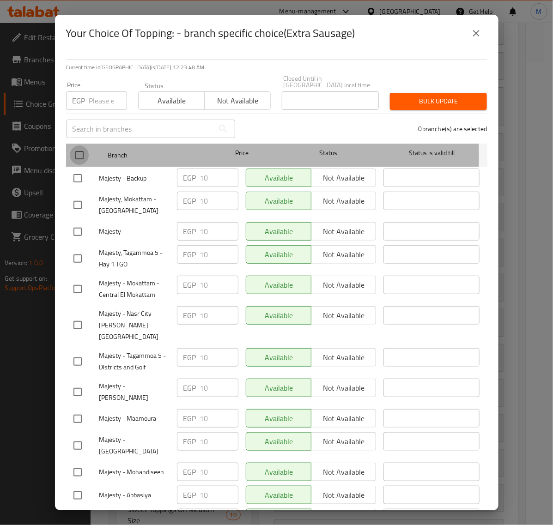
checkbox input "true"
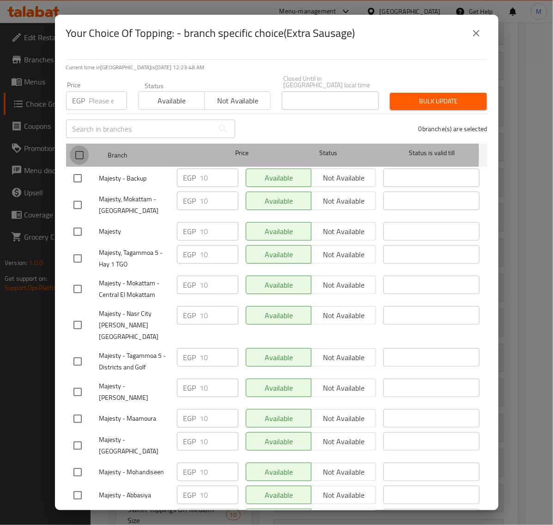
checkbox input "true"
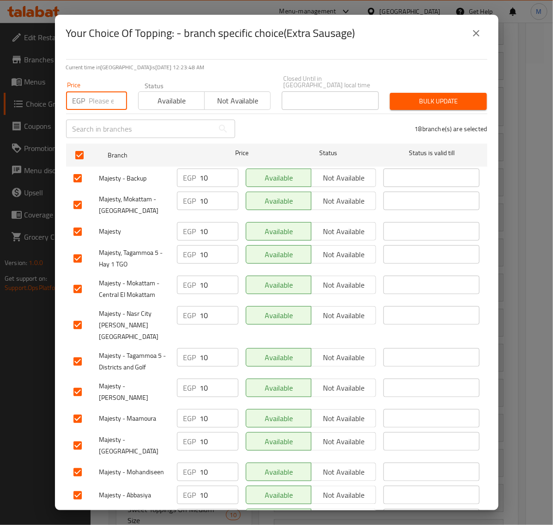
click at [96, 100] on input "number" at bounding box center [108, 100] width 38 height 18
paste input "20.00"
type input "20.00"
click at [406, 96] on span "Bulk update" at bounding box center [438, 102] width 82 height 12
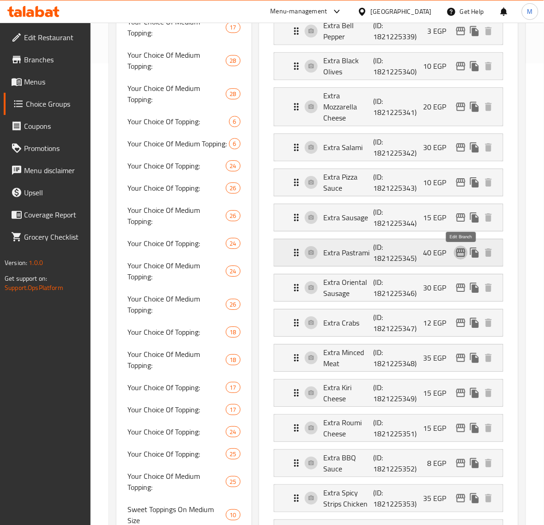
click at [462, 254] on icon "edit" at bounding box center [461, 252] width 11 height 11
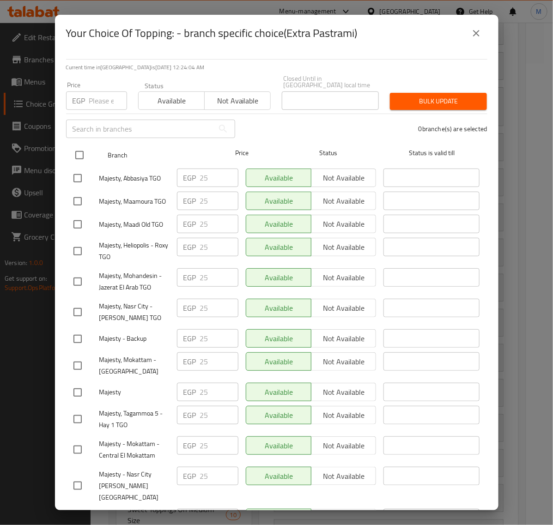
click at [85, 152] on input "checkbox" at bounding box center [79, 155] width 19 height 19
checkbox input "true"
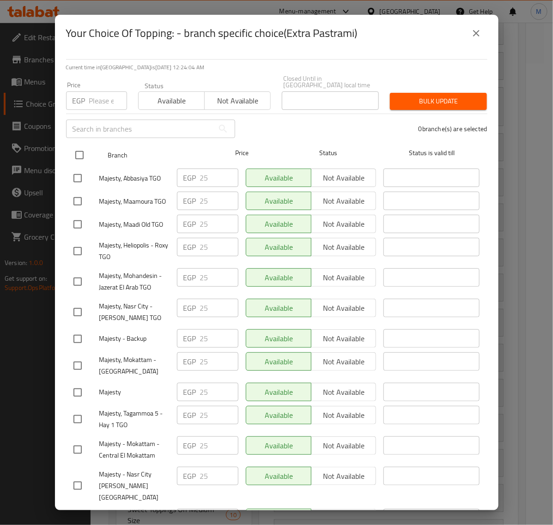
checkbox input "true"
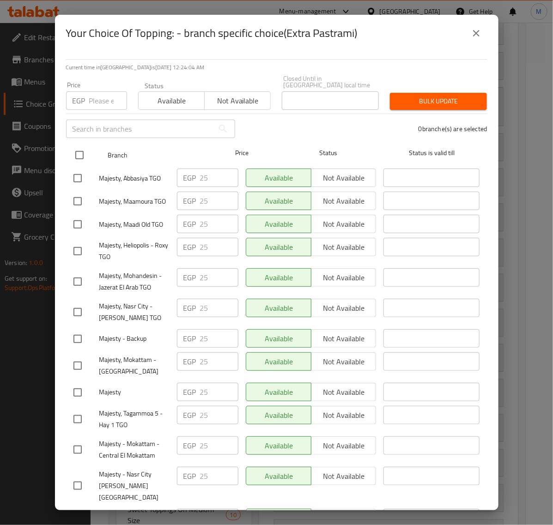
checkbox input "true"
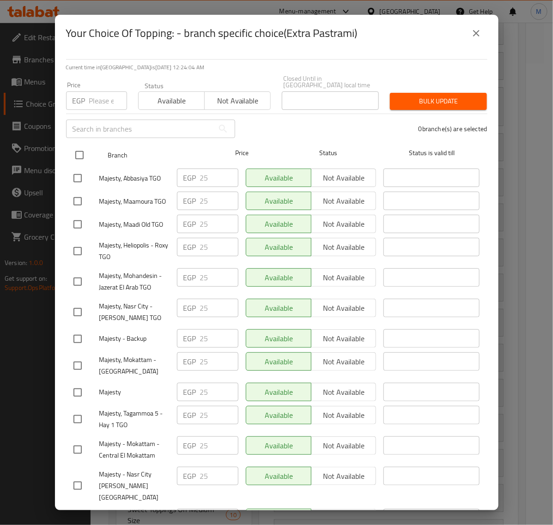
checkbox input "true"
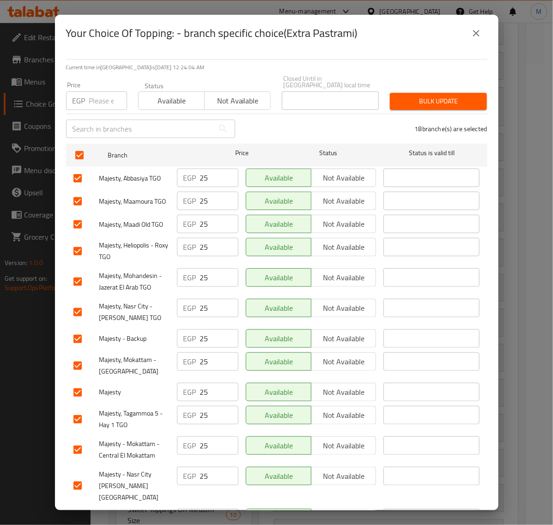
click at [94, 91] on input "number" at bounding box center [108, 100] width 38 height 18
paste input "30.00"
type input "30.00"
click at [430, 96] on span "Bulk update" at bounding box center [438, 102] width 82 height 12
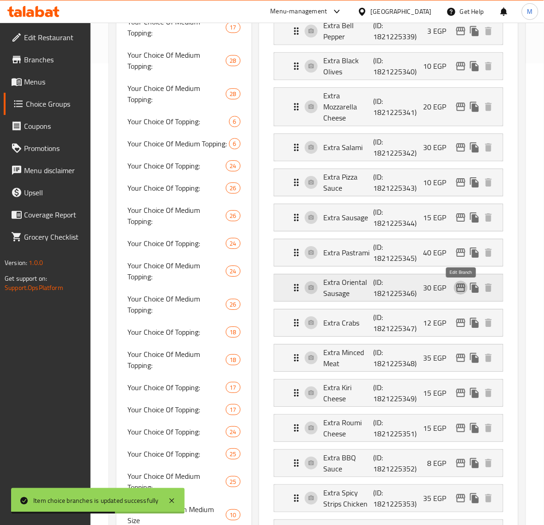
click at [461, 290] on icon "edit" at bounding box center [461, 287] width 11 height 11
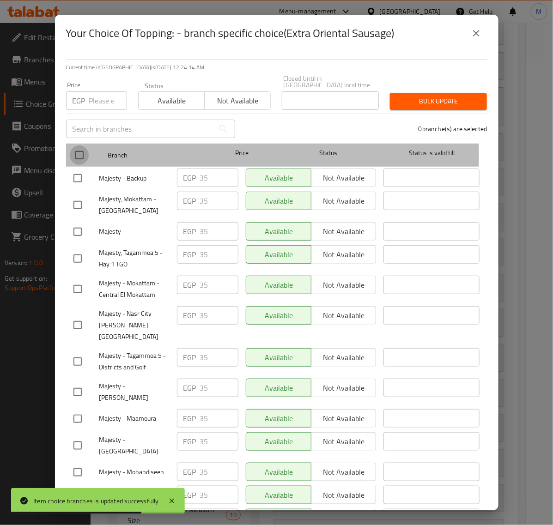
click at [80, 148] on input "checkbox" at bounding box center [79, 155] width 19 height 19
checkbox input "true"
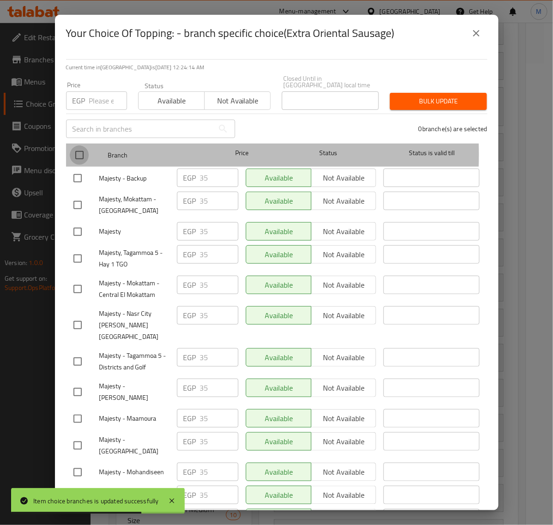
checkbox input "true"
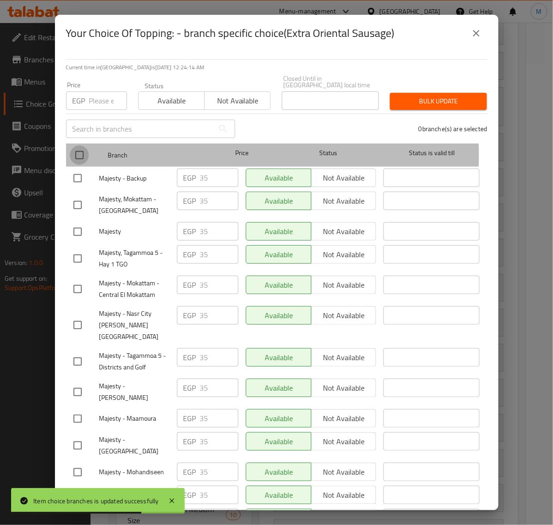
checkbox input "true"
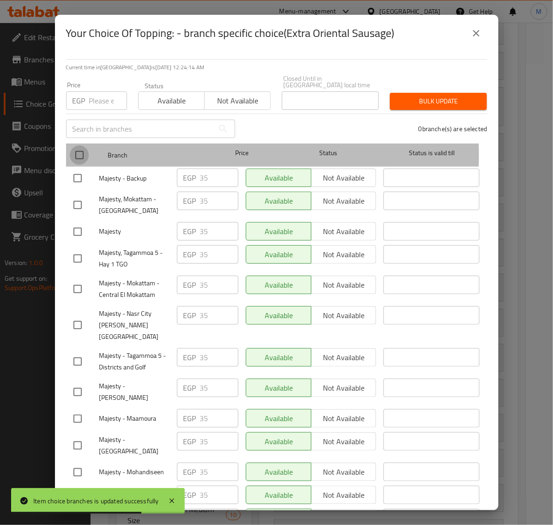
checkbox input "true"
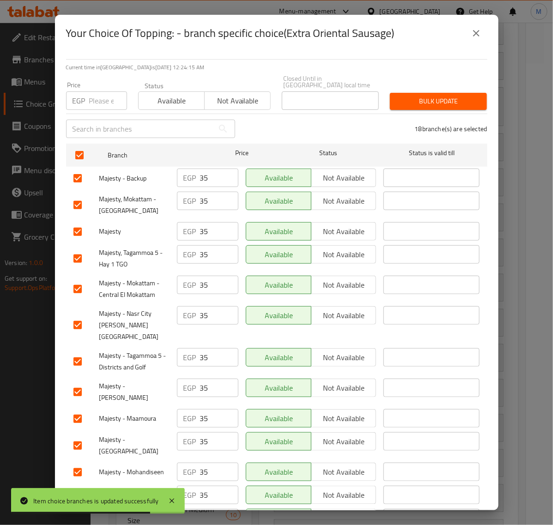
click at [93, 99] on input "number" at bounding box center [108, 100] width 38 height 18
paste input "40.00"
type input "40.00"
click at [435, 96] on span "Bulk update" at bounding box center [438, 102] width 82 height 12
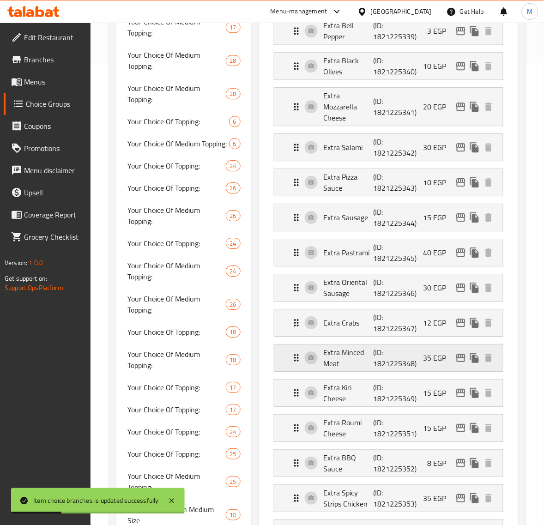
click at [462, 358] on icon "edit" at bounding box center [461, 358] width 9 height 8
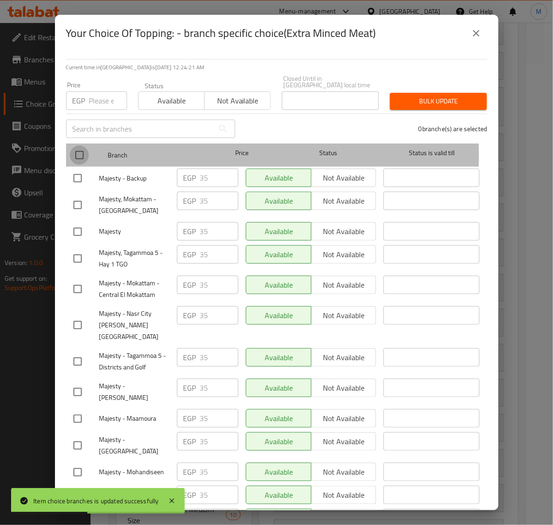
click at [81, 149] on input "checkbox" at bounding box center [79, 155] width 19 height 19
checkbox input "true"
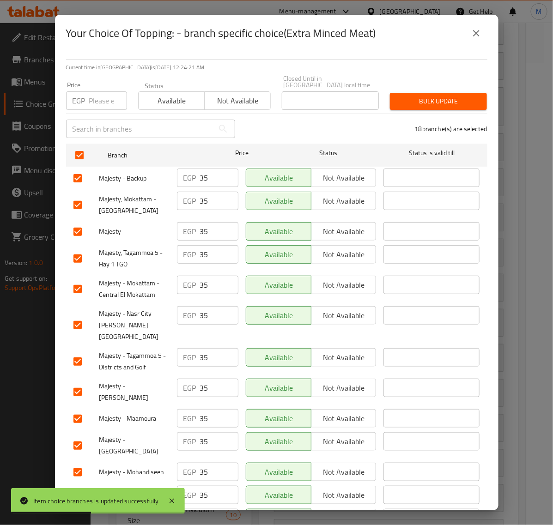
click at [101, 84] on div "Price EGP Price" at bounding box center [96, 96] width 61 height 28
click at [98, 91] on input "number" at bounding box center [108, 100] width 38 height 18
paste input "40.00"
click at [405, 87] on div "Bulk update" at bounding box center [438, 101] width 108 height 28
click at [413, 96] on span "Bulk update" at bounding box center [438, 102] width 82 height 12
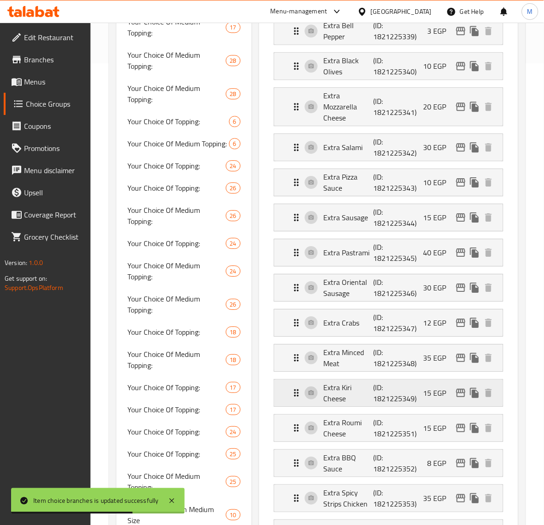
click at [456, 396] on icon "edit" at bounding box center [461, 393] width 11 height 11
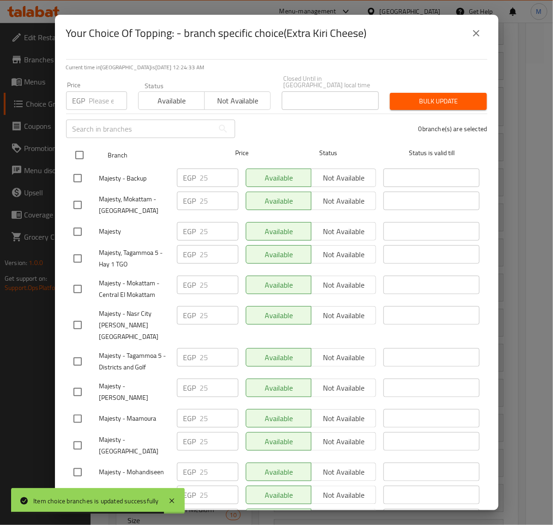
click at [79, 147] on input "checkbox" at bounding box center [79, 155] width 19 height 19
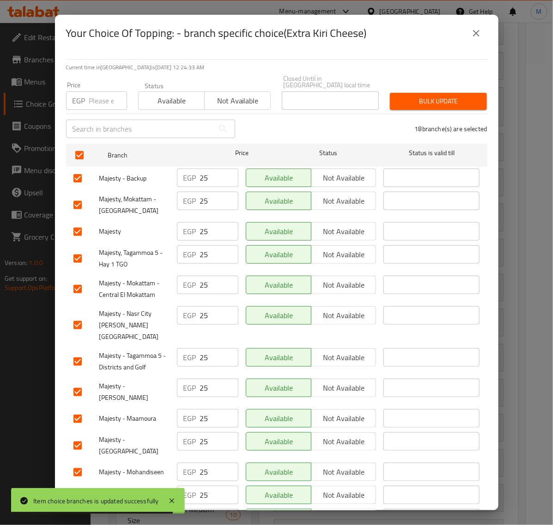
click at [103, 96] on input "number" at bounding box center [108, 100] width 38 height 18
paste input "30.00"
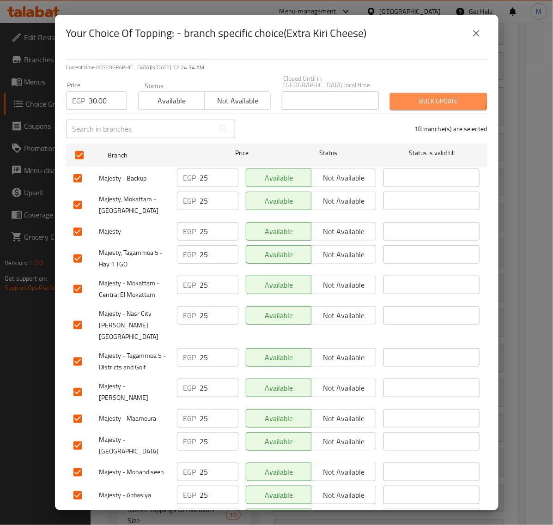
click at [405, 96] on span "Bulk update" at bounding box center [438, 102] width 82 height 12
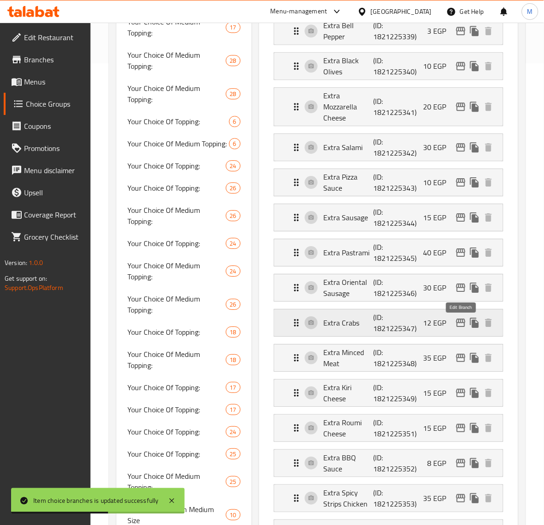
click at [460, 326] on icon "edit" at bounding box center [461, 323] width 9 height 8
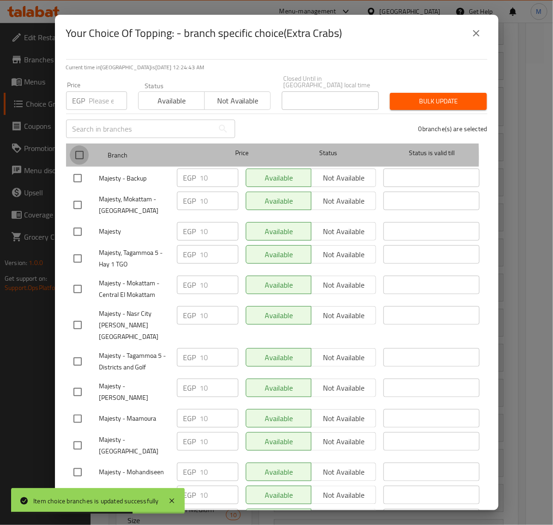
click at [82, 151] on input "checkbox" at bounding box center [79, 155] width 19 height 19
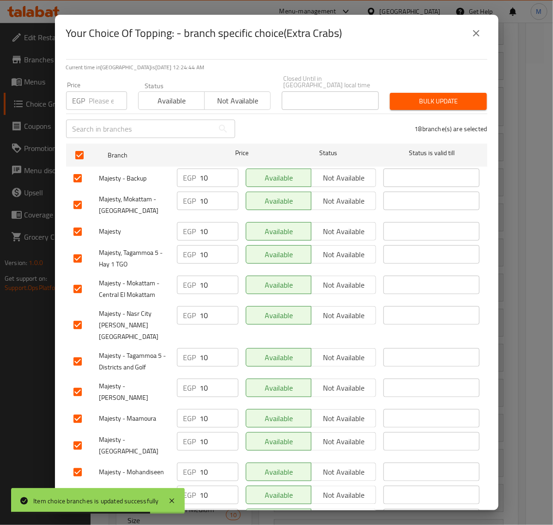
click at [101, 96] on input "number" at bounding box center [108, 100] width 38 height 18
paste input "15.00"
click at [397, 96] on span "Bulk update" at bounding box center [438, 102] width 82 height 12
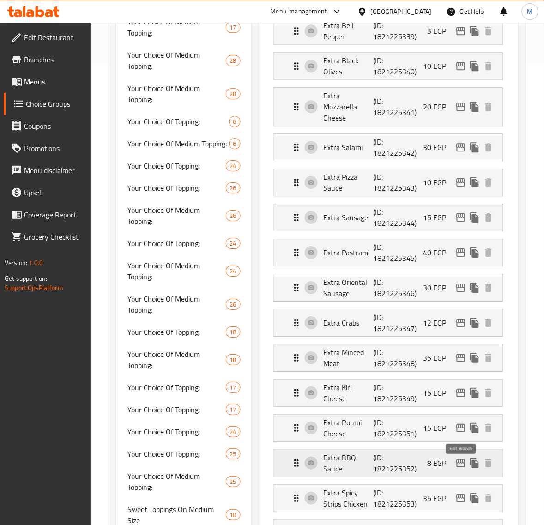
click at [457, 463] on icon "edit" at bounding box center [461, 463] width 11 height 11
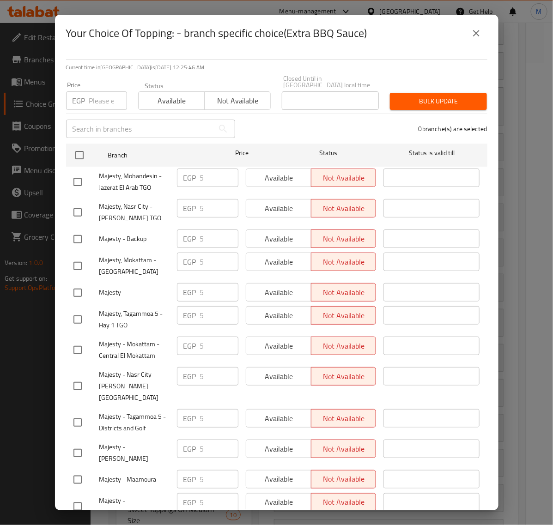
drag, startPoint x: 79, startPoint y: 154, endPoint x: 92, endPoint y: 114, distance: 42.5
click at [79, 153] on input "checkbox" at bounding box center [79, 155] width 19 height 19
click at [94, 104] on div "Price EGP Price" at bounding box center [97, 95] width 72 height 39
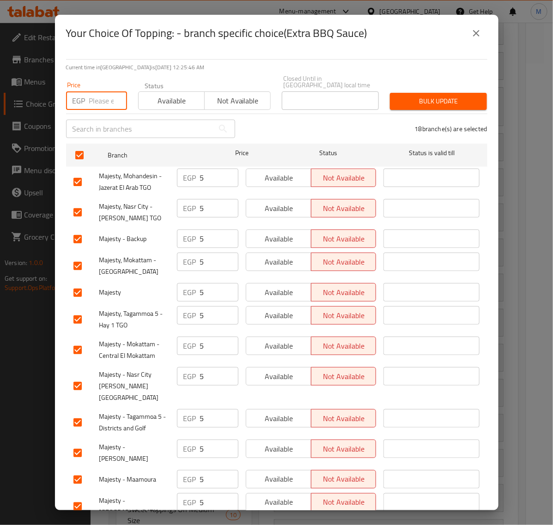
click at [96, 98] on input "number" at bounding box center [108, 100] width 38 height 18
paste input "15.00"
click at [428, 96] on span "Bulk update" at bounding box center [438, 102] width 82 height 12
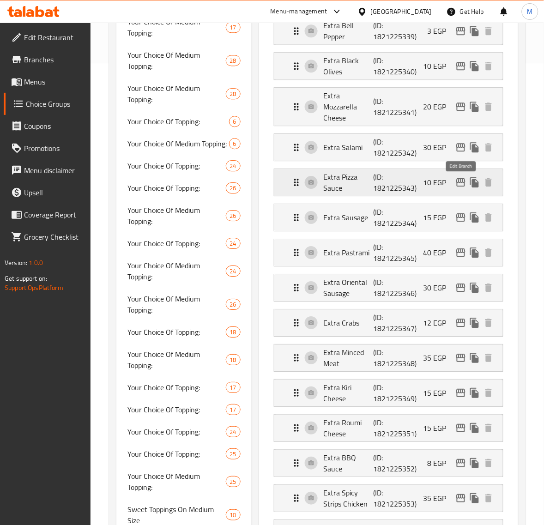
click at [461, 187] on icon "edit" at bounding box center [461, 182] width 9 height 8
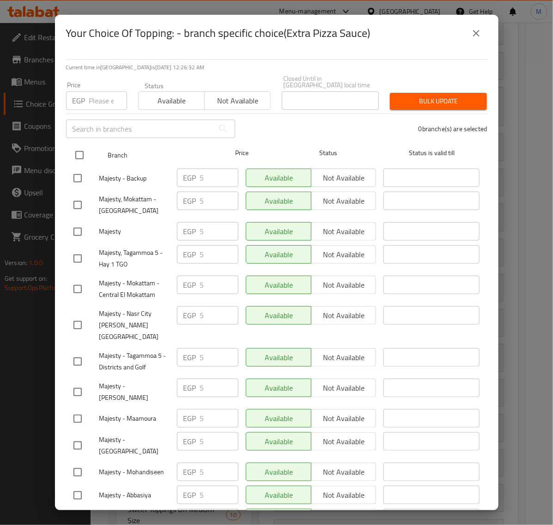
drag, startPoint x: 77, startPoint y: 152, endPoint x: 98, endPoint y: 105, distance: 50.7
click at [78, 151] on input "checkbox" at bounding box center [79, 155] width 19 height 19
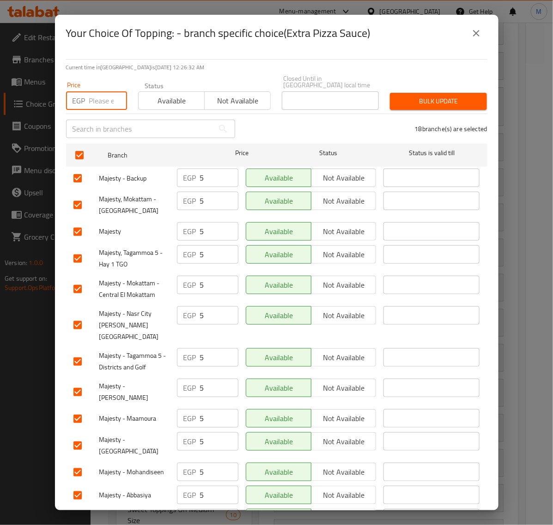
click at [97, 93] on input "number" at bounding box center [108, 100] width 38 height 18
paste input "10.00"
click at [444, 102] on button "Bulk update" at bounding box center [438, 101] width 97 height 17
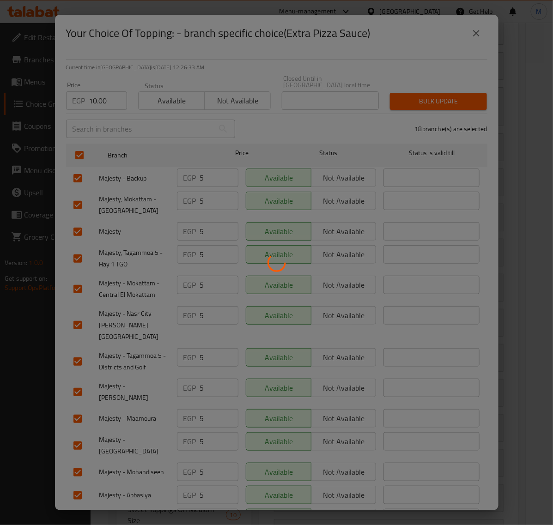
click at [444, 98] on div at bounding box center [276, 262] width 553 height 525
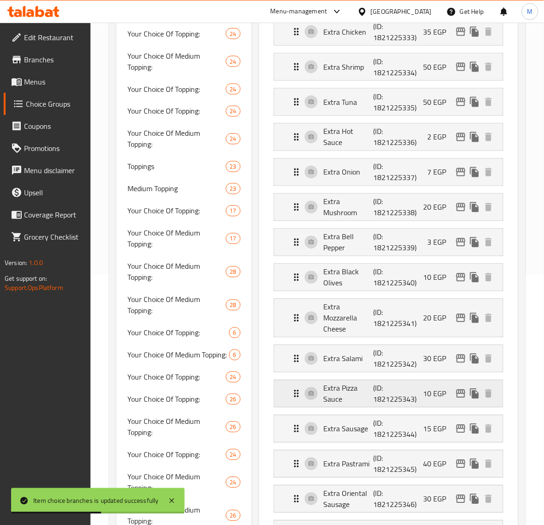
scroll to position [173, 0]
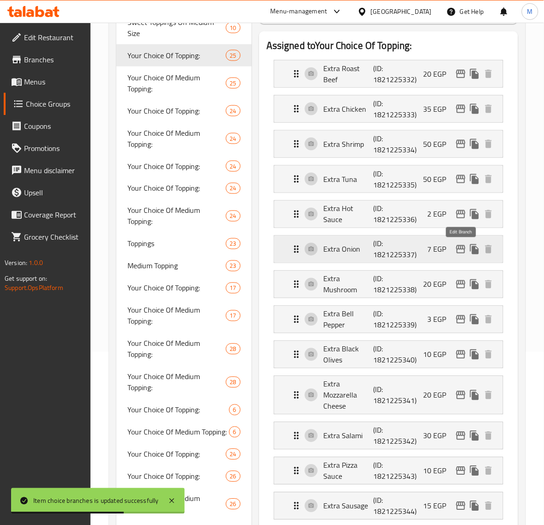
click at [460, 250] on icon "edit" at bounding box center [461, 249] width 11 height 11
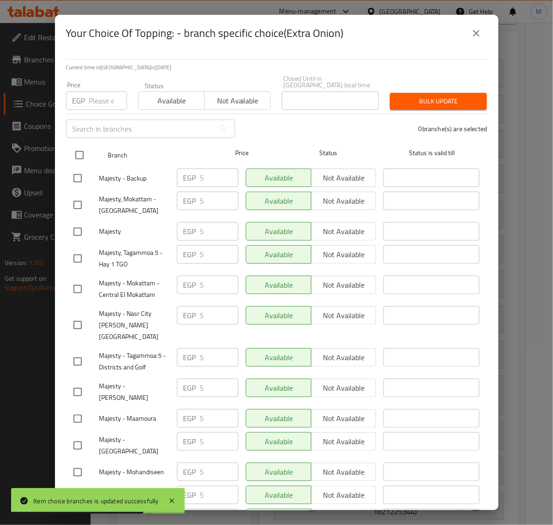
click at [79, 148] on input "checkbox" at bounding box center [79, 155] width 19 height 19
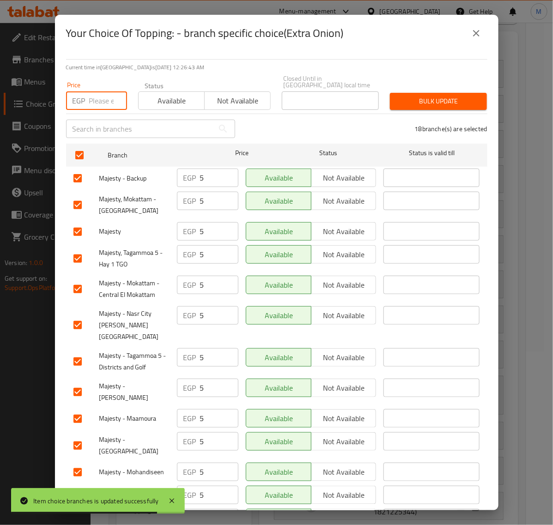
click at [100, 95] on input "number" at bounding box center [108, 100] width 38 height 18
paste input "10.00"
click at [431, 96] on span "Bulk update" at bounding box center [438, 102] width 82 height 12
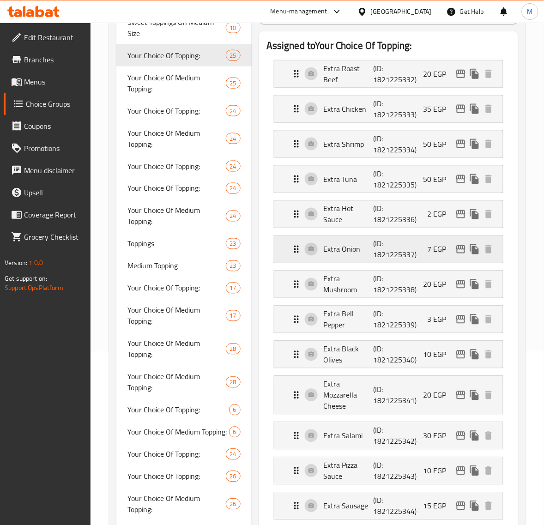
click at [461, 250] on icon "edit" at bounding box center [461, 249] width 11 height 11
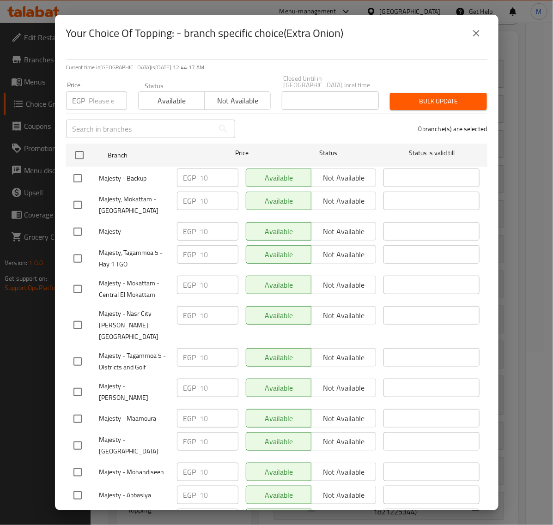
click at [479, 38] on icon "close" at bounding box center [476, 33] width 11 height 11
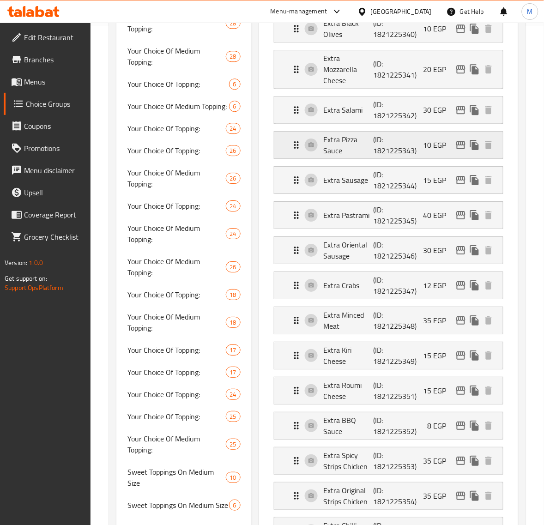
scroll to position [520, 0]
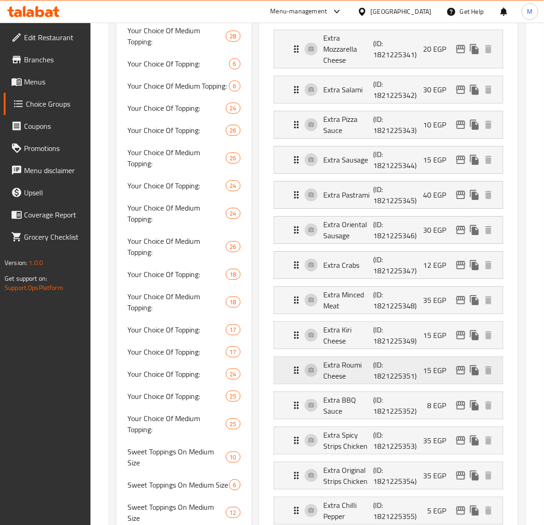
click at [460, 375] on icon "edit" at bounding box center [461, 370] width 11 height 11
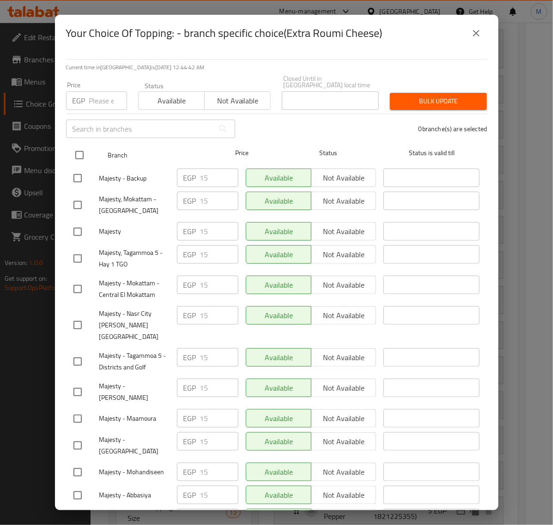
click at [80, 151] on input "checkbox" at bounding box center [79, 155] width 19 height 19
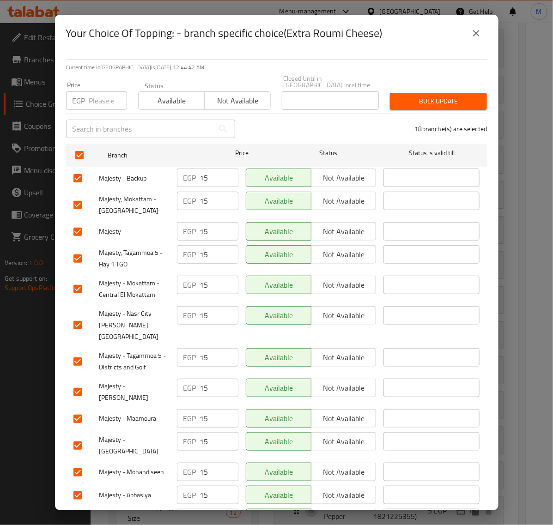
click at [96, 91] on input "number" at bounding box center [108, 100] width 38 height 18
paste input "20.00"
click at [403, 96] on span "Bulk update" at bounding box center [438, 102] width 82 height 12
